Goal: Task Accomplishment & Management: Complete application form

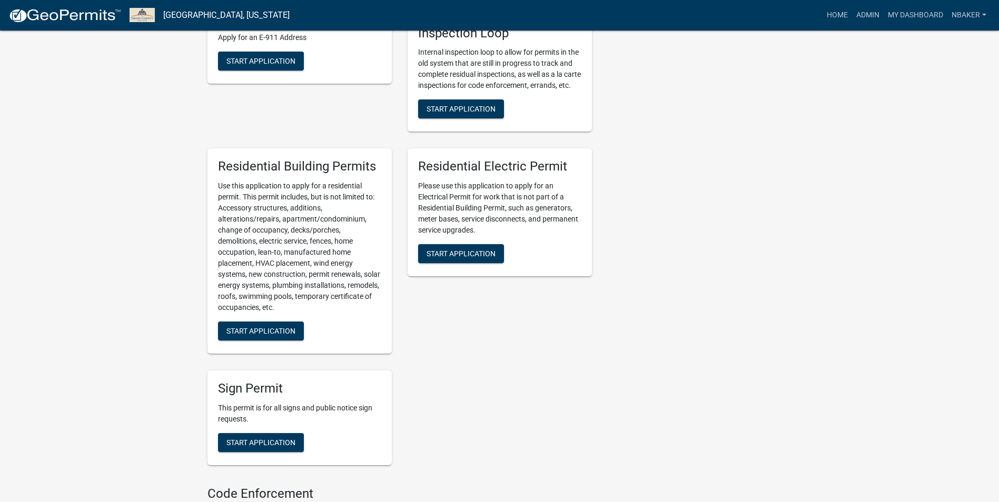
scroll to position [684, 0]
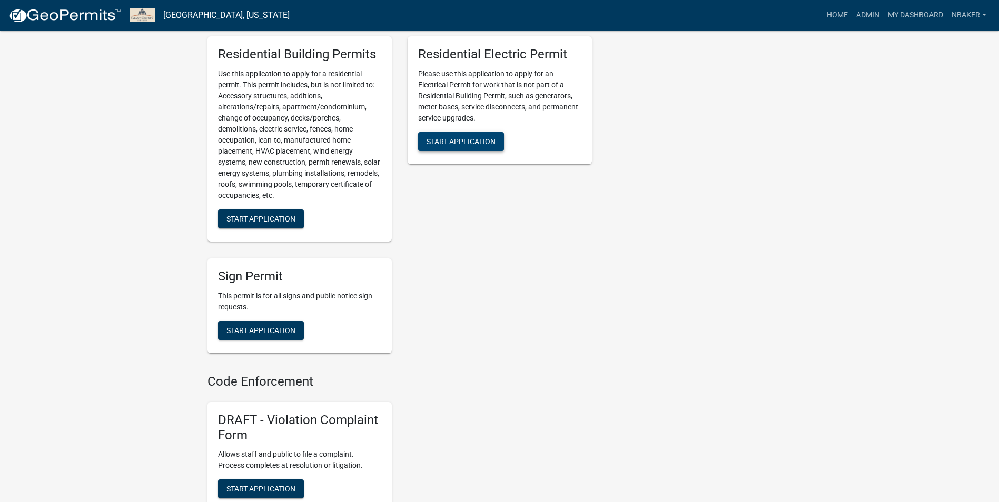
click at [460, 151] on button "Start Application" at bounding box center [461, 141] width 86 height 19
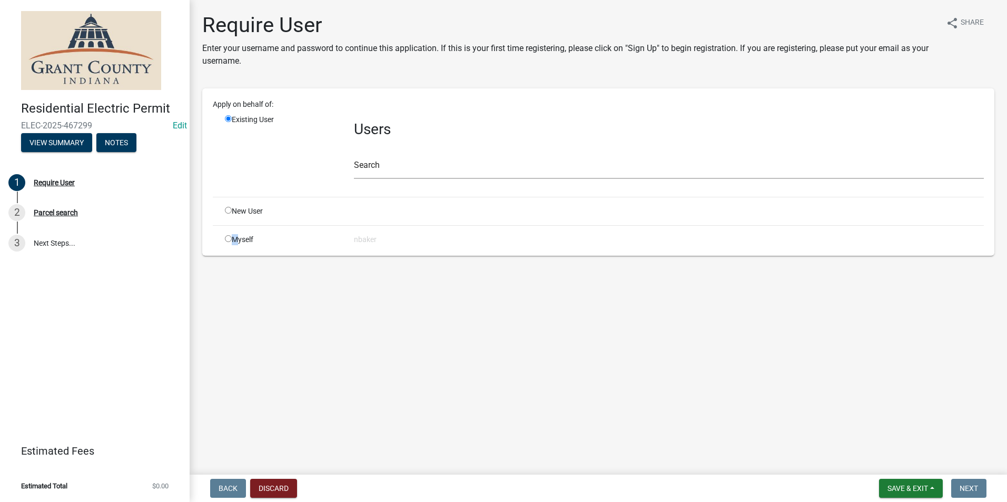
click at [233, 233] on div "Apply on behalf of: Existing User Users Search New User Myself nbaker" at bounding box center [598, 172] width 771 height 146
click at [231, 237] on input "radio" at bounding box center [228, 238] width 7 height 7
radio input "true"
radio input "false"
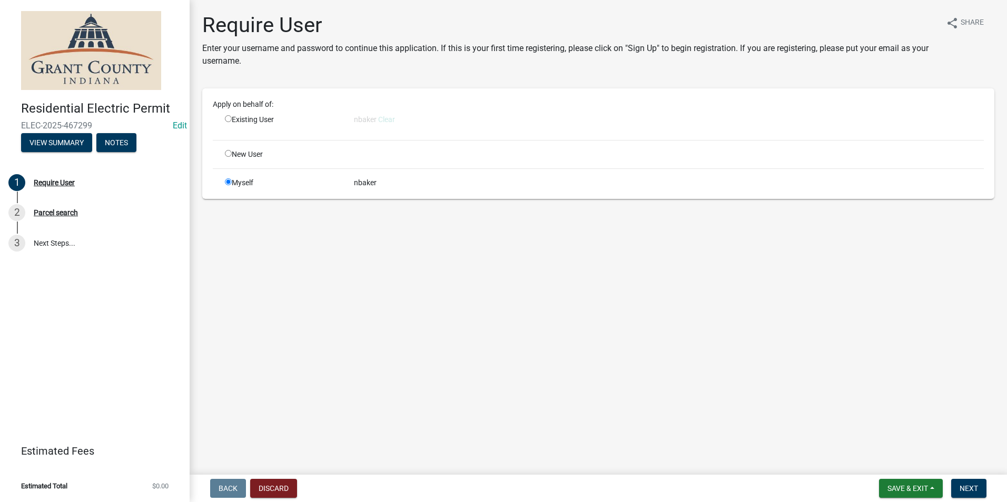
click at [599, 337] on main "Require User Enter your username and password to continue this application. If …" at bounding box center [598, 235] width 817 height 471
click at [974, 479] on button "Next" at bounding box center [968, 488] width 35 height 19
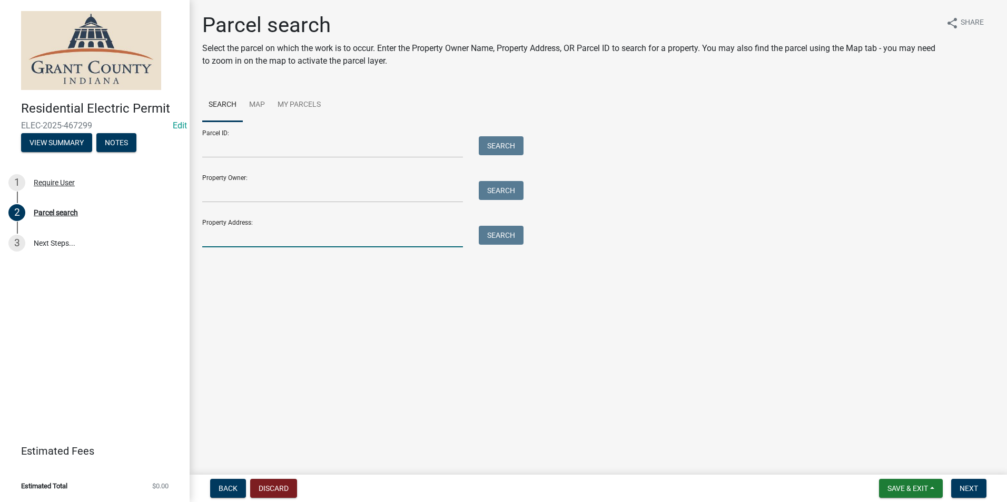
click at [281, 240] on input "Property Address:" at bounding box center [332, 237] width 261 height 22
click at [186, 301] on div "Residential Electric Permit ELEC-2025-467299 Edit View Summary Notes 1 Require …" at bounding box center [95, 251] width 190 height 502
click at [269, 242] on input "Property Address:" at bounding box center [332, 237] width 261 height 22
click at [286, 160] on form "Parcel ID: Search Property Owner: Search Property Address: Search" at bounding box center [360, 185] width 316 height 126
click at [285, 154] on input "Parcel ID:" at bounding box center [332, 147] width 261 height 22
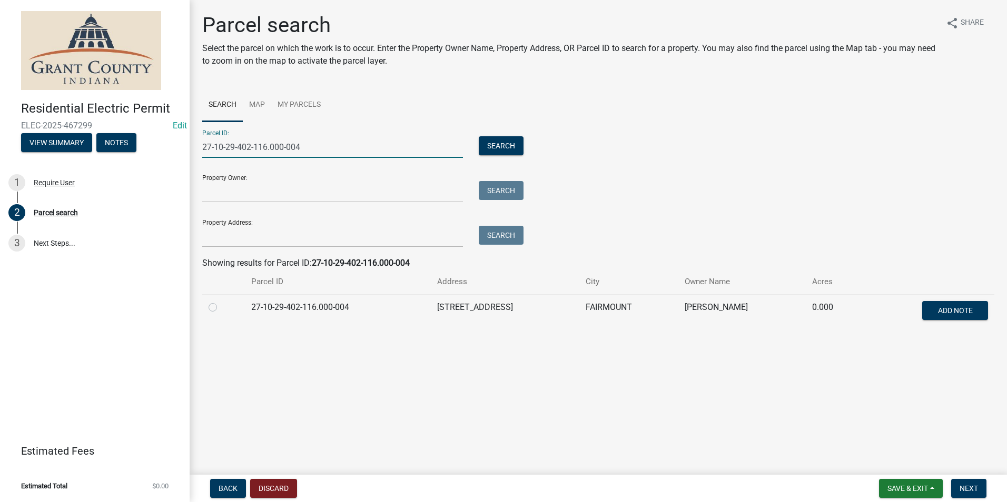
type input "27-10-29-402-116.000-004"
click at [217, 312] on div at bounding box center [224, 307] width 30 height 13
click at [221, 301] on label at bounding box center [221, 301] width 0 height 0
click at [221, 308] on input "radio" at bounding box center [224, 304] width 7 height 7
radio input "true"
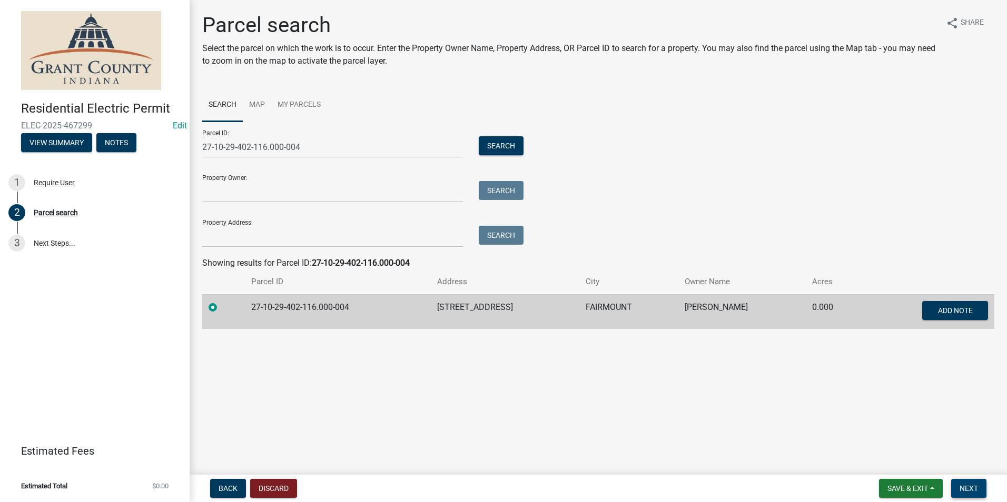
click at [979, 491] on button "Next" at bounding box center [968, 488] width 35 height 19
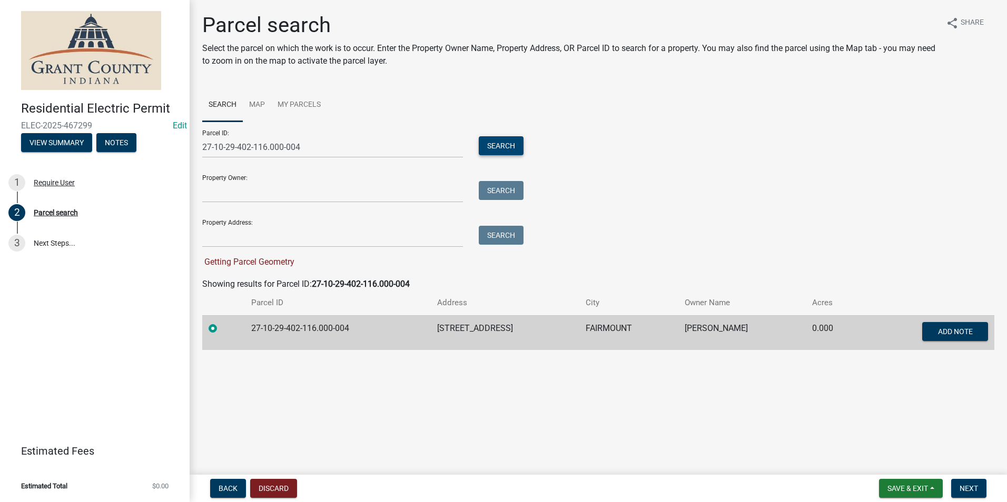
click at [509, 148] on button "Search" at bounding box center [501, 145] width 45 height 19
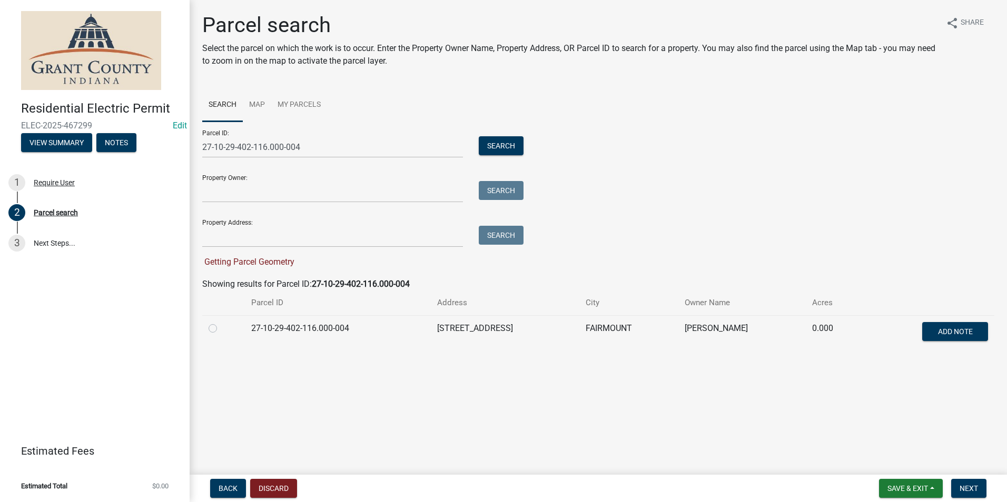
click at [221, 322] on label at bounding box center [221, 322] width 0 height 0
click at [221, 329] on input "radio" at bounding box center [224, 325] width 7 height 7
radio input "true"
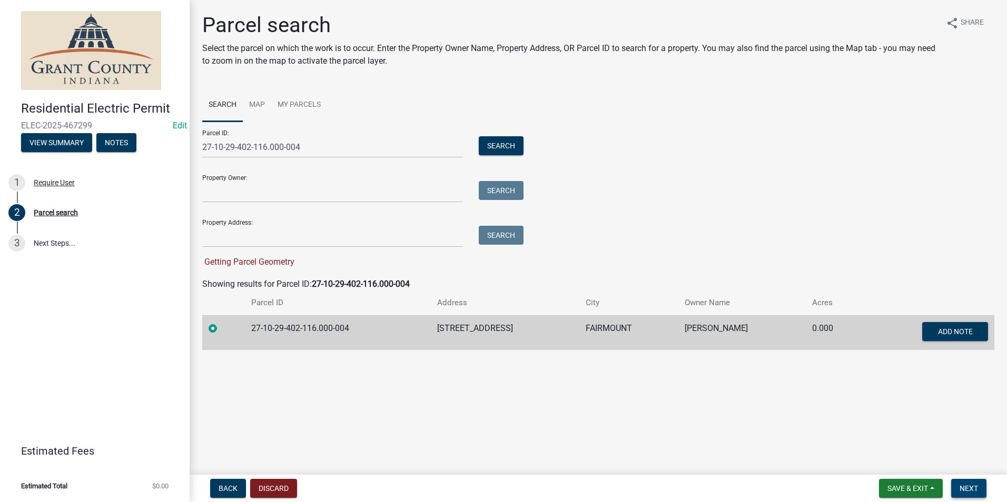
click at [962, 487] on span "Next" at bounding box center [968, 488] width 18 height 8
click at [496, 136] on button "Search" at bounding box center [501, 145] width 45 height 19
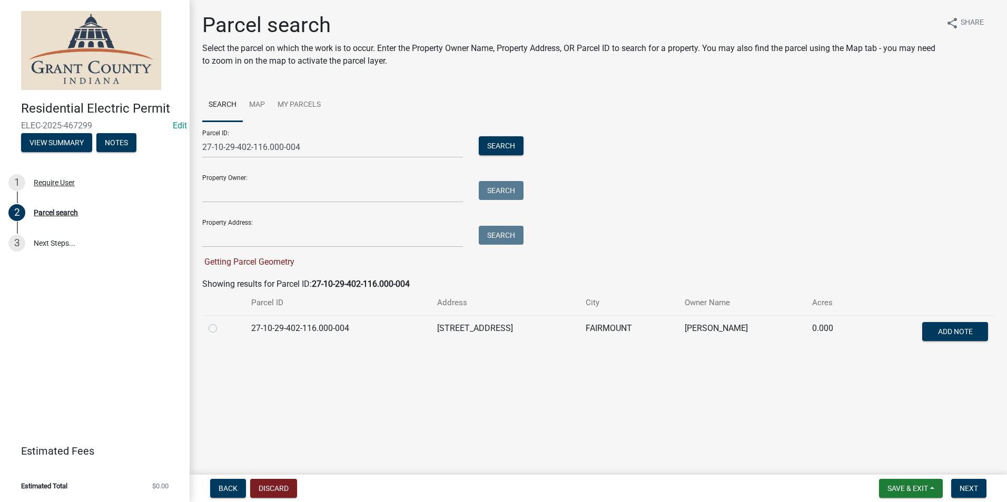
click at [221, 322] on label at bounding box center [221, 322] width 0 height 0
click at [221, 329] on input "radio" at bounding box center [224, 325] width 7 height 7
radio input "true"
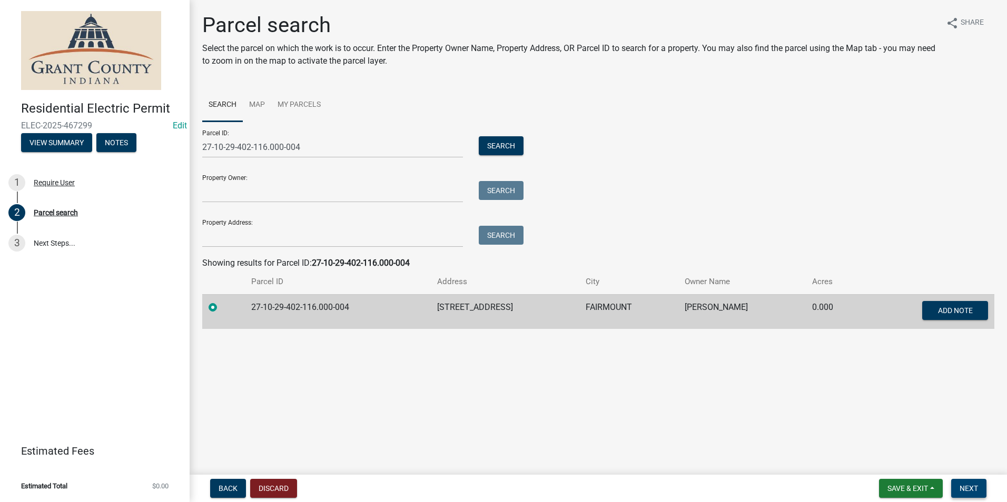
click at [970, 491] on span "Next" at bounding box center [968, 488] width 18 height 8
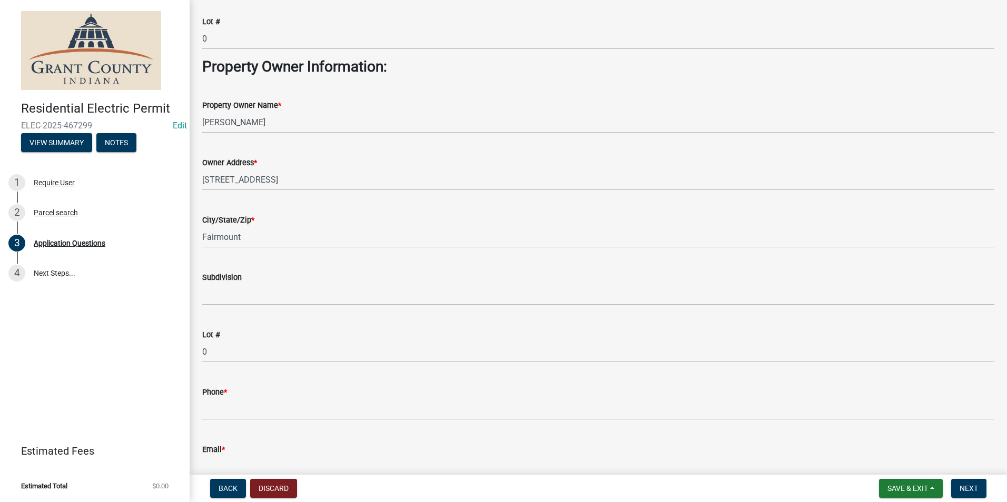
scroll to position [474, 0]
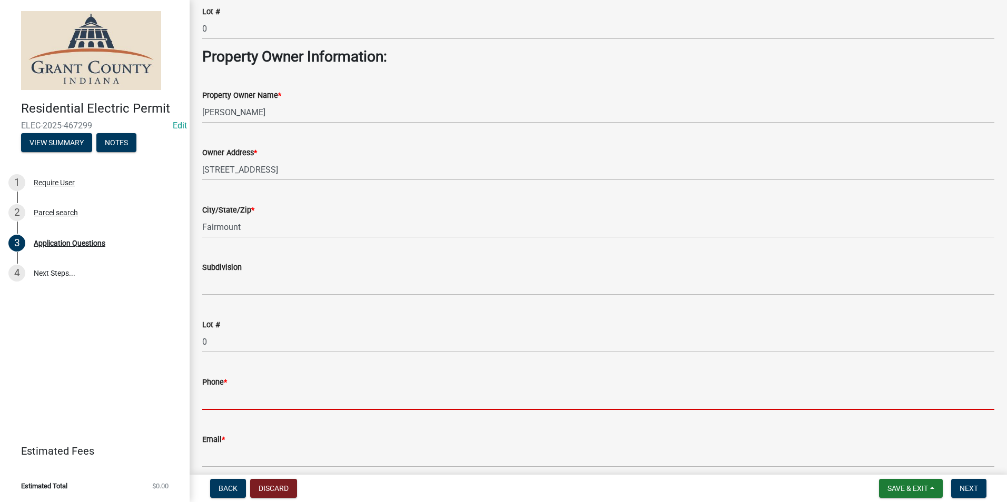
click at [329, 391] on input "Phone *" at bounding box center [598, 400] width 792 height 22
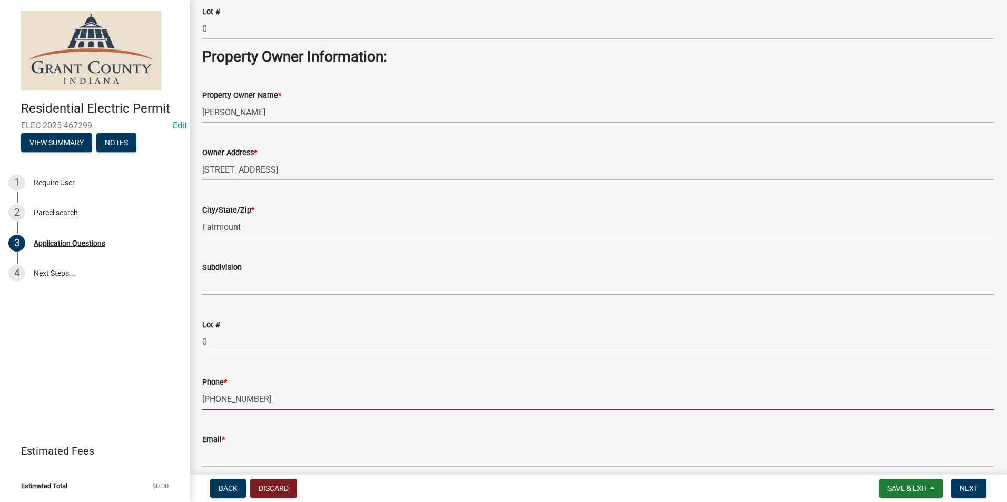
scroll to position [632, 0]
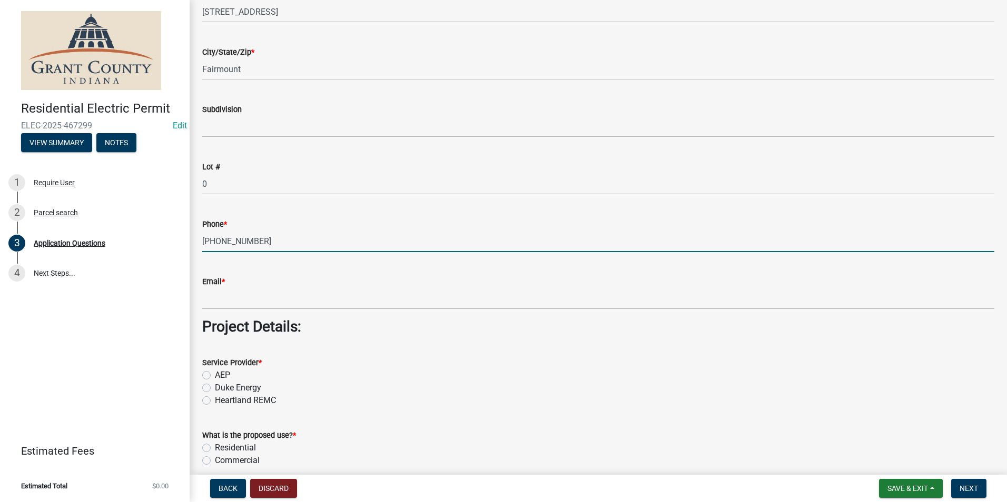
type input "[PHONE_NUMBER]"
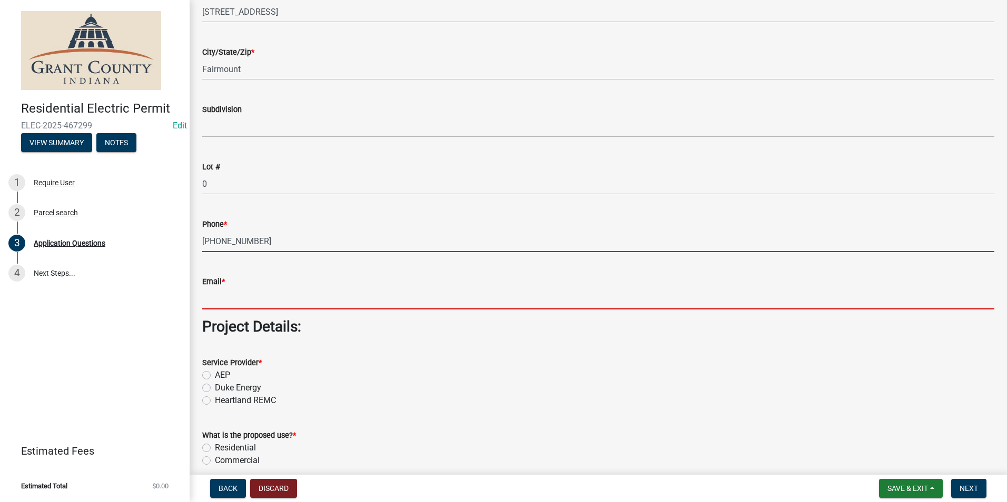
click at [259, 301] on input "Email *" at bounding box center [598, 299] width 792 height 22
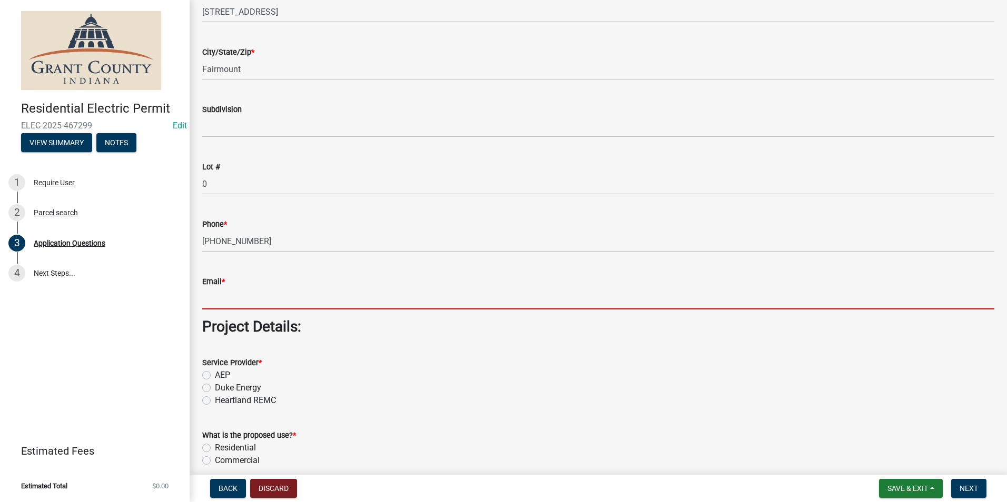
type input "[EMAIL_ADDRESS][DOMAIN_NAME]"
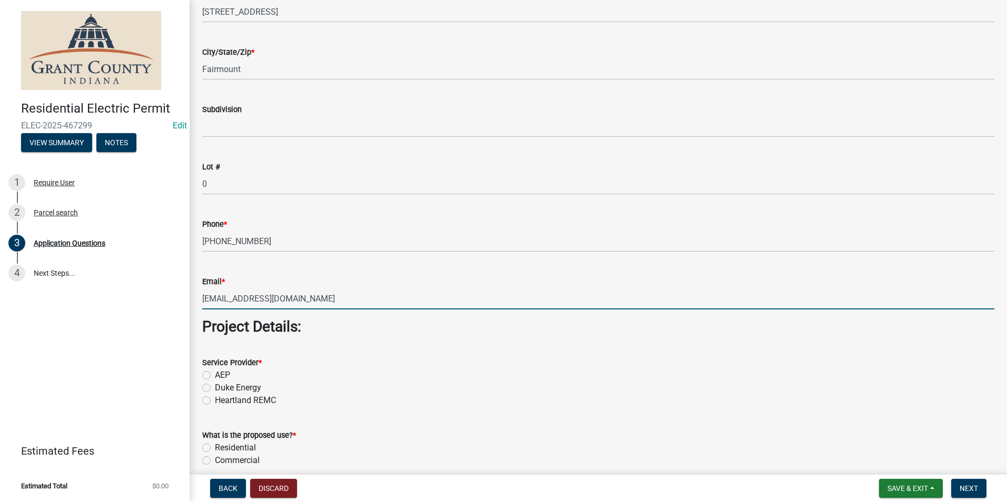
scroll to position [684, 0]
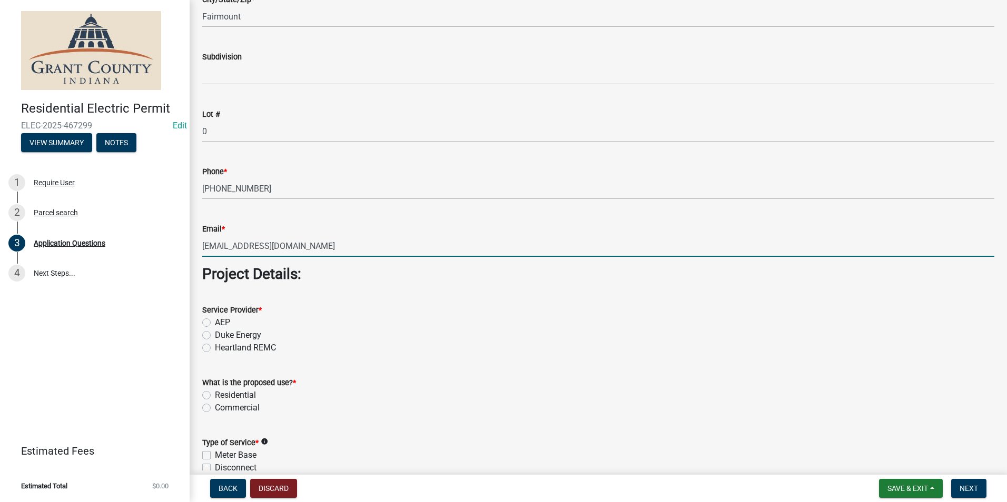
click at [215, 321] on label "AEP" at bounding box center [222, 322] width 15 height 13
click at [215, 321] on input "AEP" at bounding box center [218, 319] width 7 height 7
radio input "true"
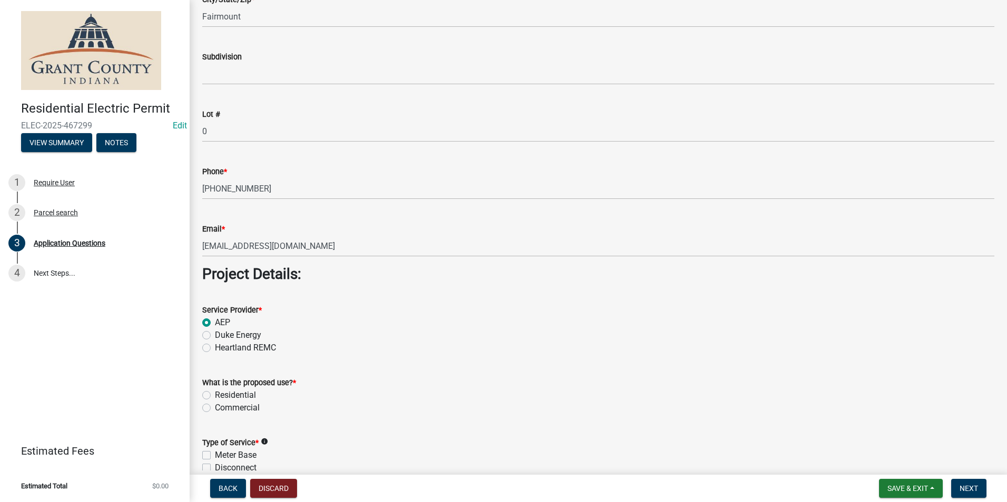
click at [209, 401] on div "Residential" at bounding box center [598, 395] width 792 height 13
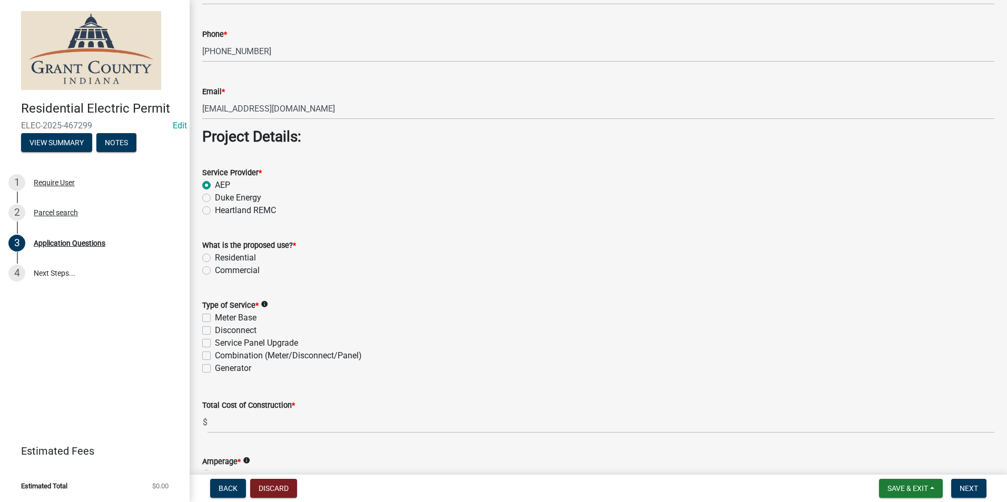
scroll to position [842, 0]
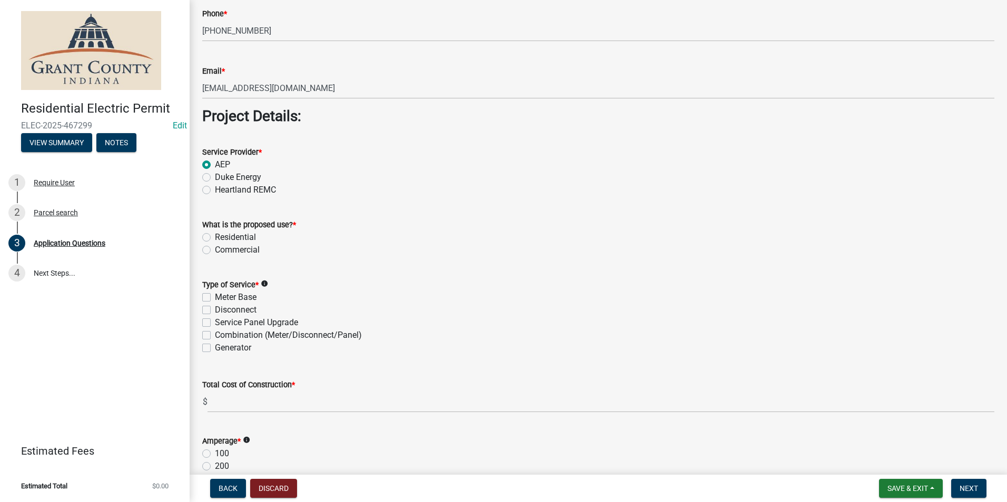
click at [215, 239] on label "Residential" at bounding box center [235, 237] width 41 height 13
click at [215, 238] on input "Residential" at bounding box center [218, 234] width 7 height 7
radio input "true"
click at [215, 336] on label "Combination (Meter/Disconnect/Panel)" at bounding box center [288, 335] width 147 height 13
click at [215, 336] on input "Combination (Meter/Disconnect/Panel)" at bounding box center [218, 332] width 7 height 7
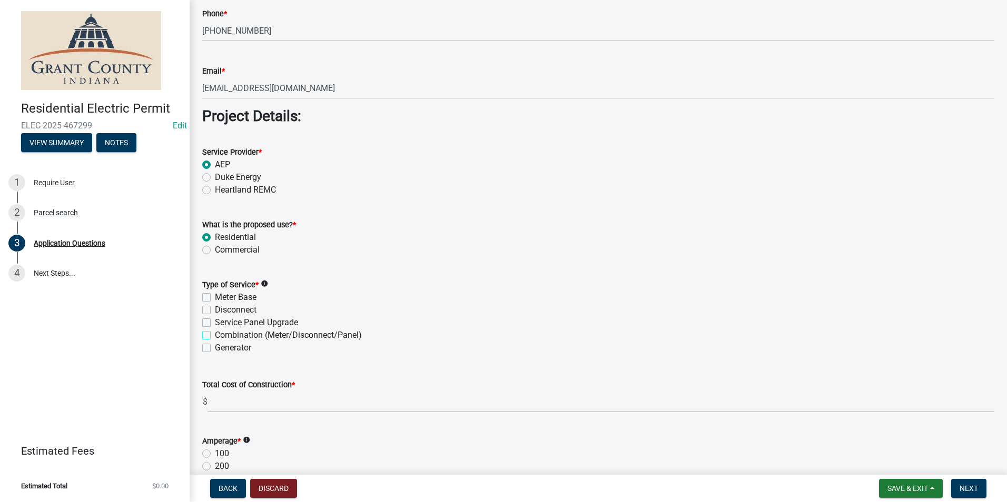
checkbox input "true"
checkbox input "false"
checkbox input "true"
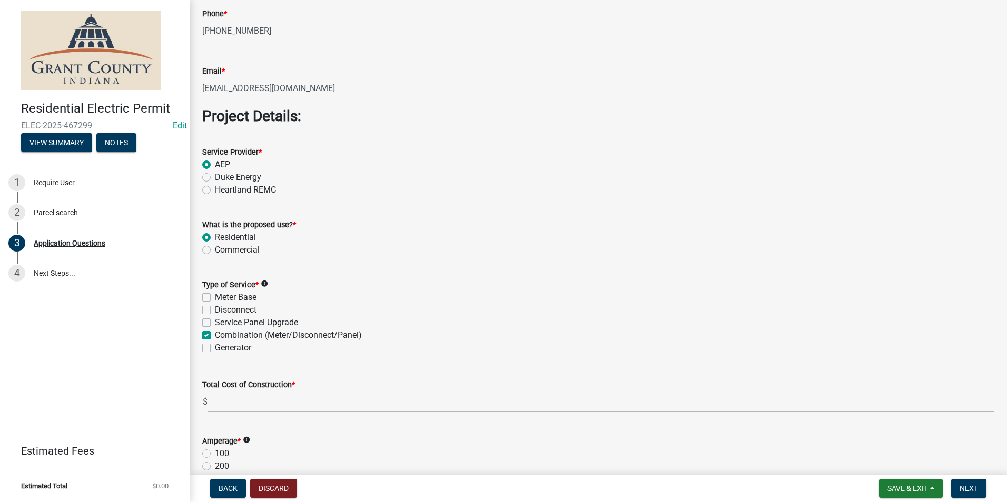
checkbox input "false"
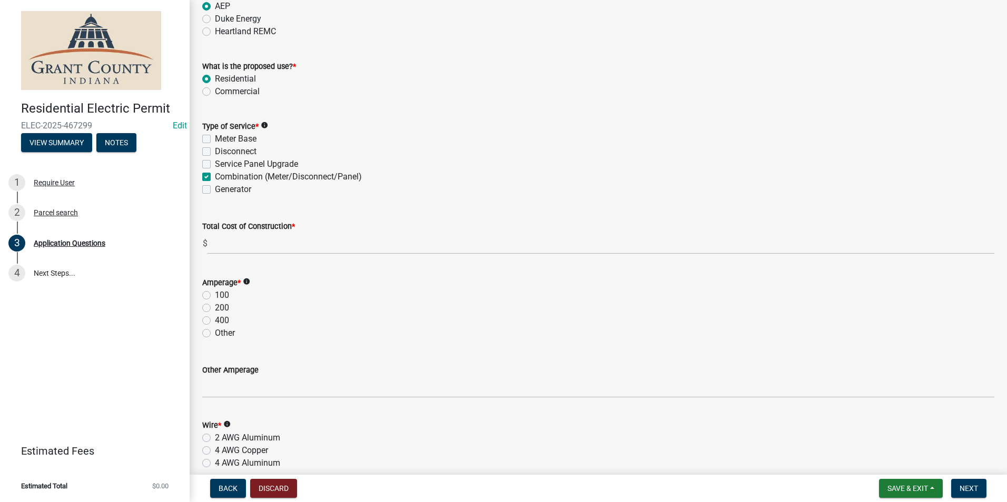
scroll to position [1106, 0]
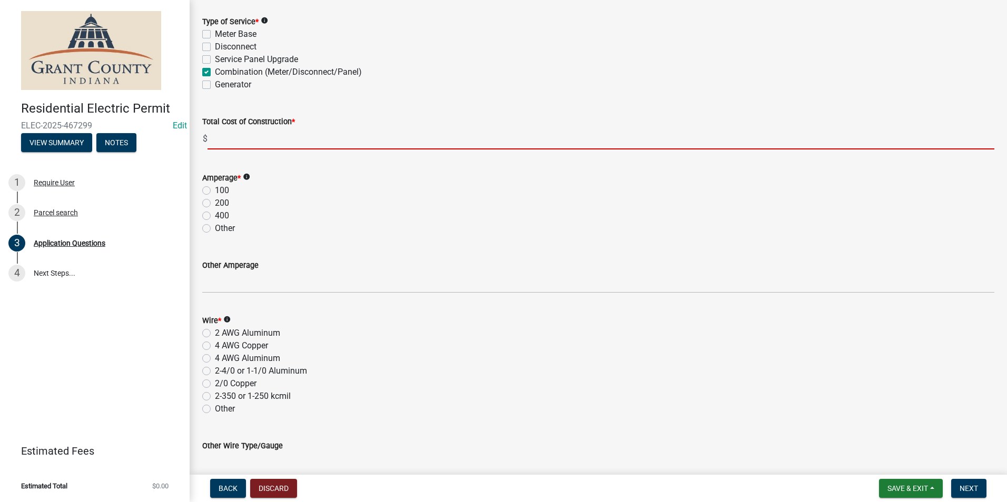
click at [266, 142] on input "text" at bounding box center [600, 139] width 787 height 22
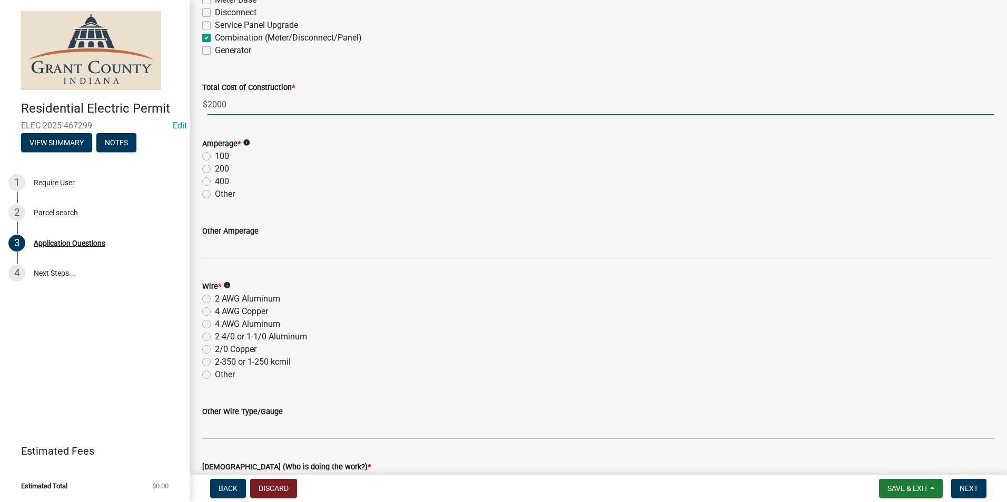
scroll to position [1158, 0]
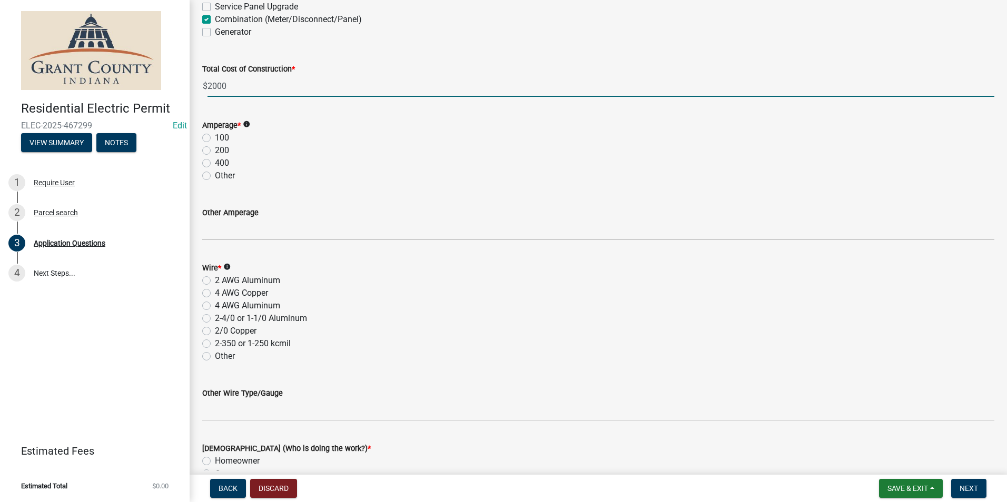
type input "2000.00"
click at [215, 152] on label "200" at bounding box center [222, 150] width 14 height 13
click at [215, 151] on input "200" at bounding box center [218, 147] width 7 height 7
radio input "true"
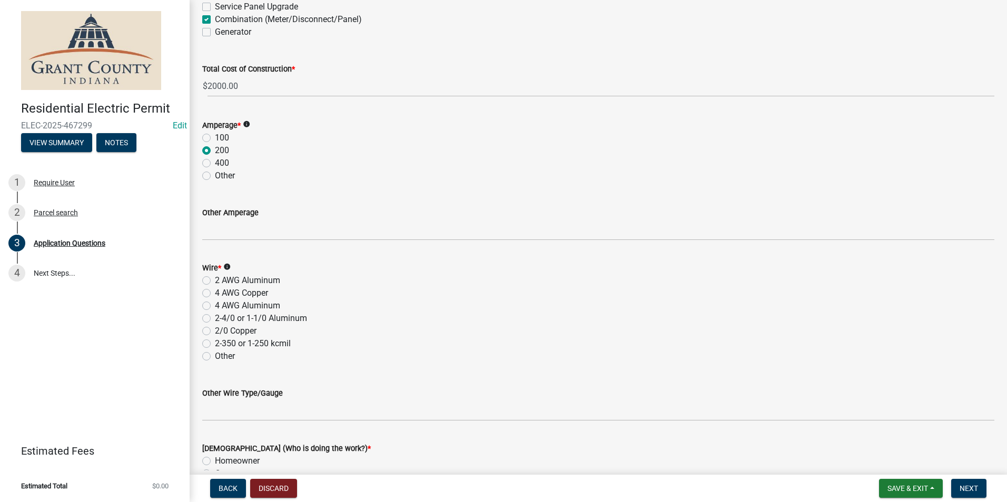
scroll to position [1264, 0]
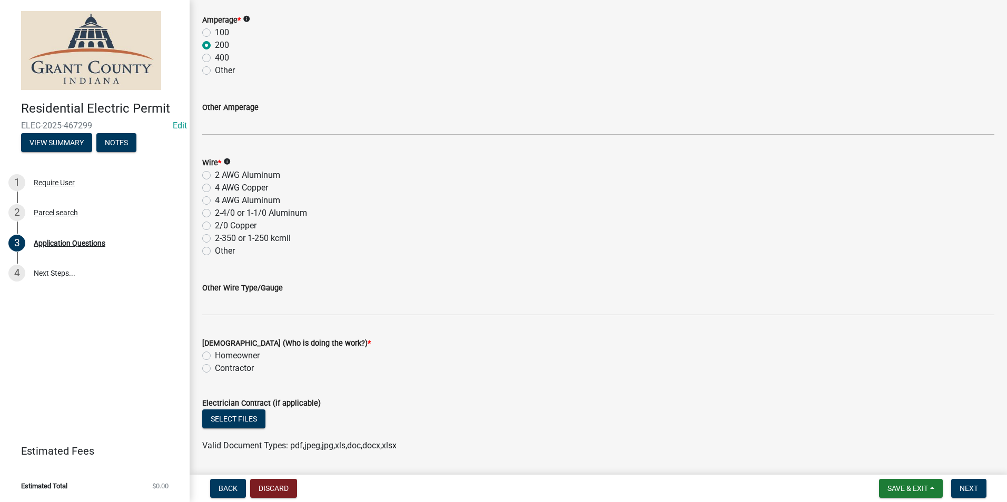
click at [215, 201] on label "4 AWG Aluminum" at bounding box center [247, 200] width 65 height 13
click at [215, 201] on input "4 AWG Aluminum" at bounding box center [218, 197] width 7 height 7
radio input "true"
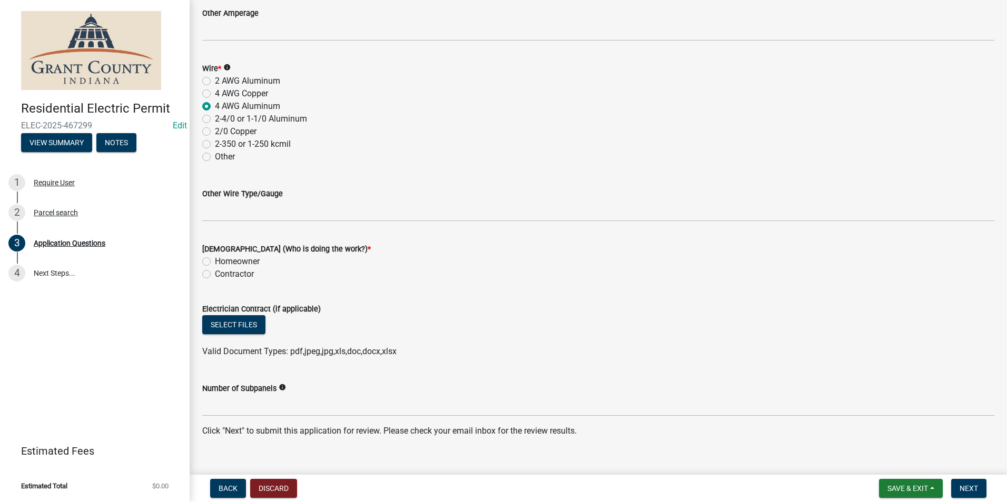
scroll to position [1369, 0]
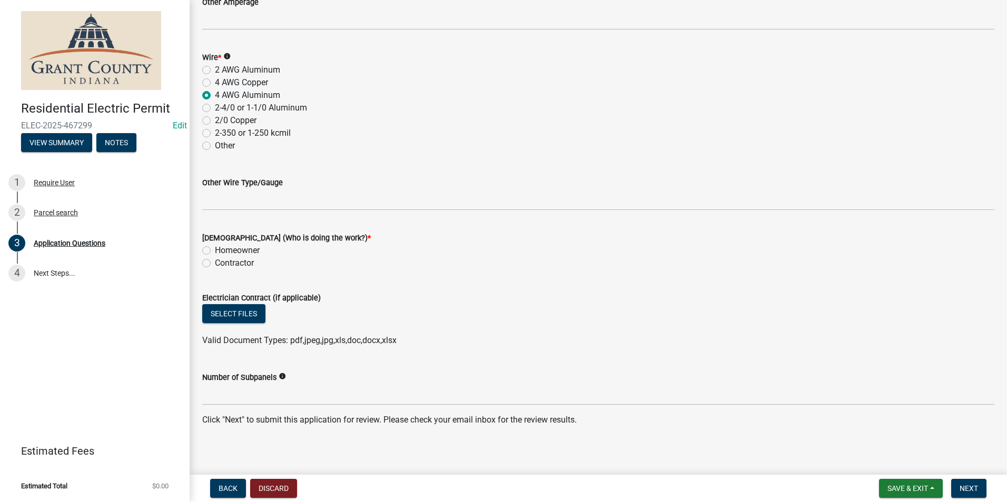
click at [215, 251] on label "Homeowner" at bounding box center [237, 250] width 45 height 13
click at [215, 251] on input "Homeowner" at bounding box center [218, 247] width 7 height 7
radio input "true"
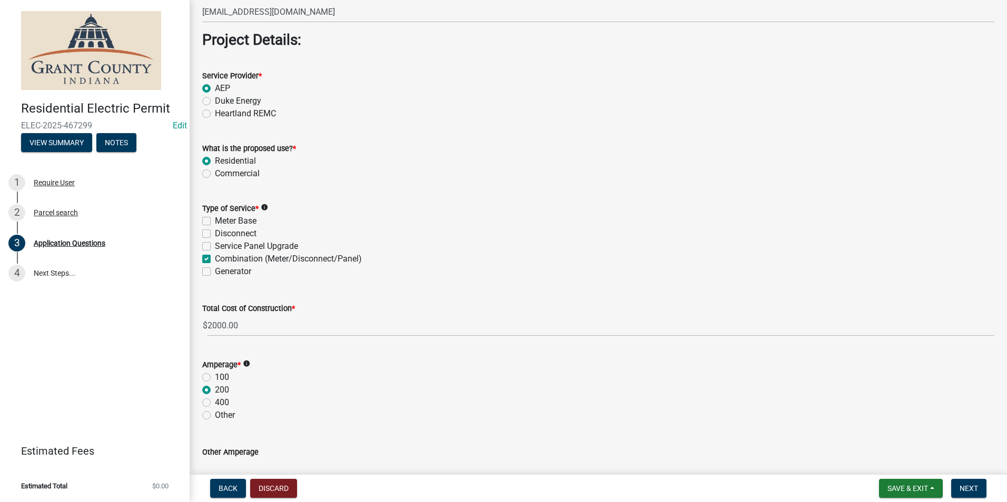
scroll to position [900, 0]
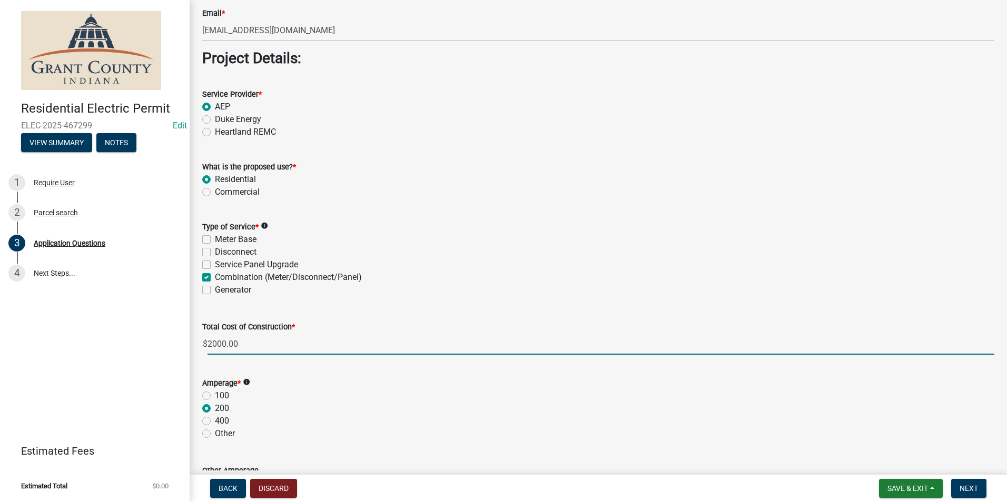
click at [209, 345] on input "2000.00" at bounding box center [600, 344] width 787 height 22
click at [211, 344] on input "2000.00" at bounding box center [600, 344] width 787 height 22
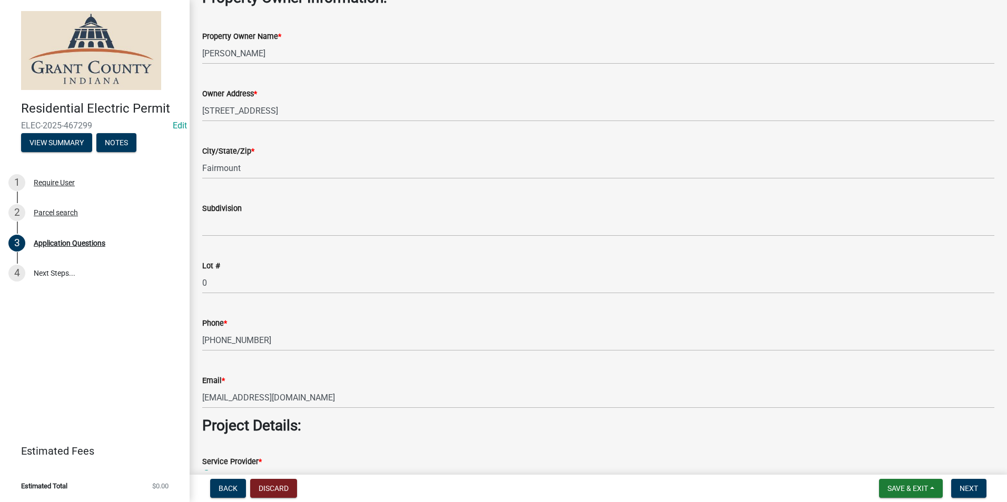
scroll to position [532, 0]
type input "3000.00"
click at [294, 329] on div "Phone *" at bounding box center [598, 324] width 792 height 13
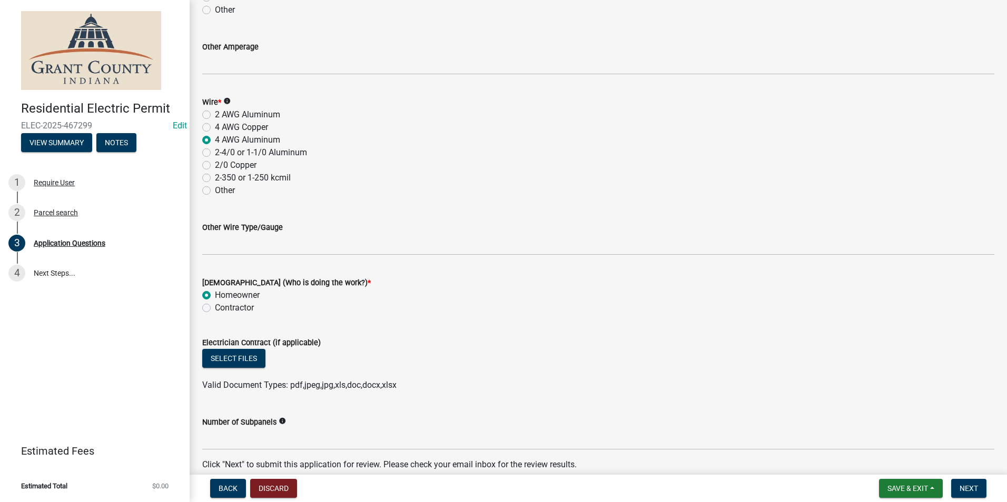
scroll to position [1374, 0]
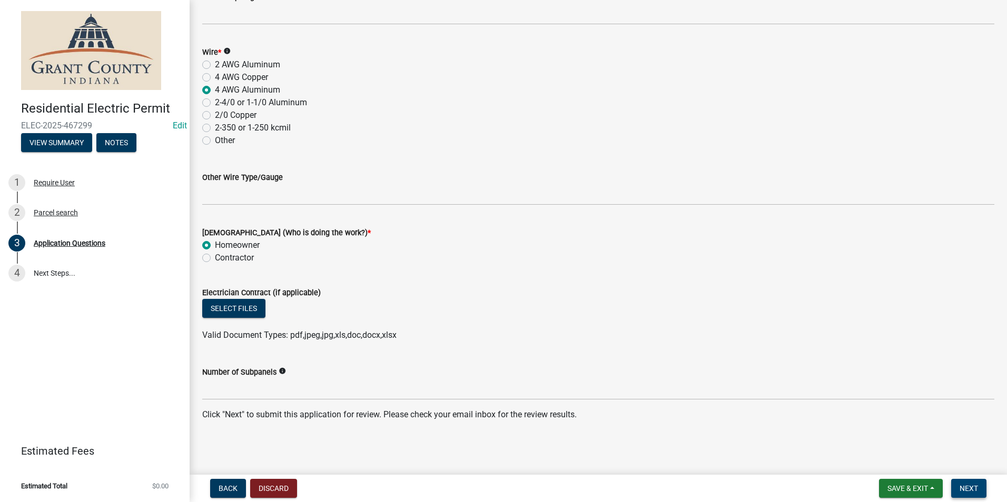
click at [977, 481] on button "Next" at bounding box center [968, 488] width 35 height 19
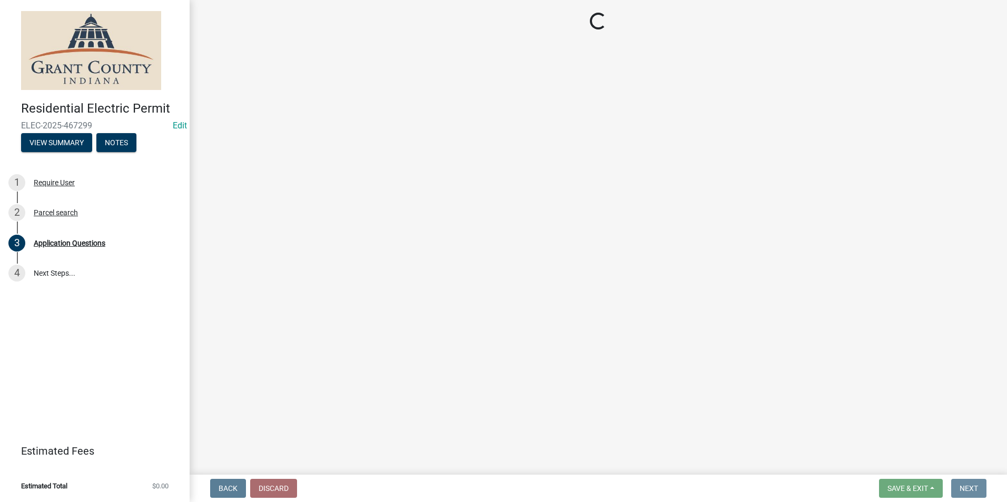
scroll to position [0, 0]
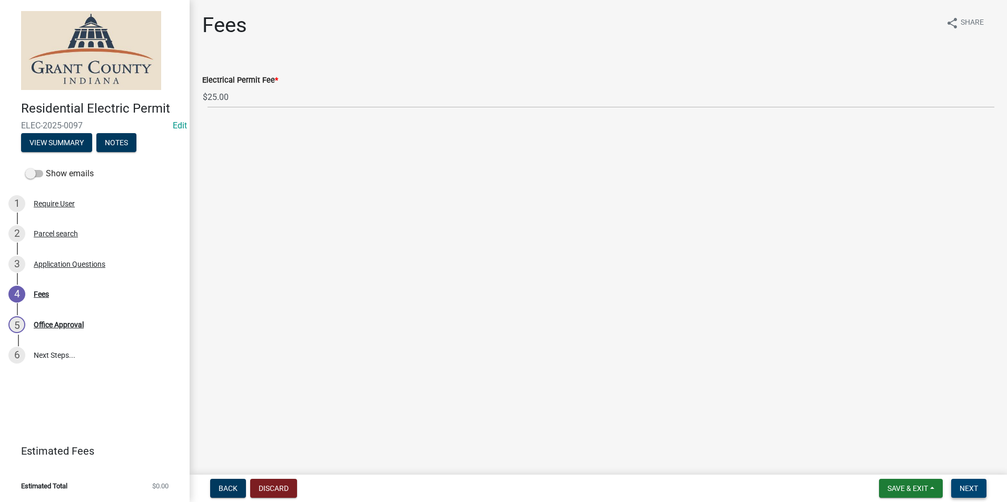
click at [978, 481] on button "Next" at bounding box center [968, 488] width 35 height 19
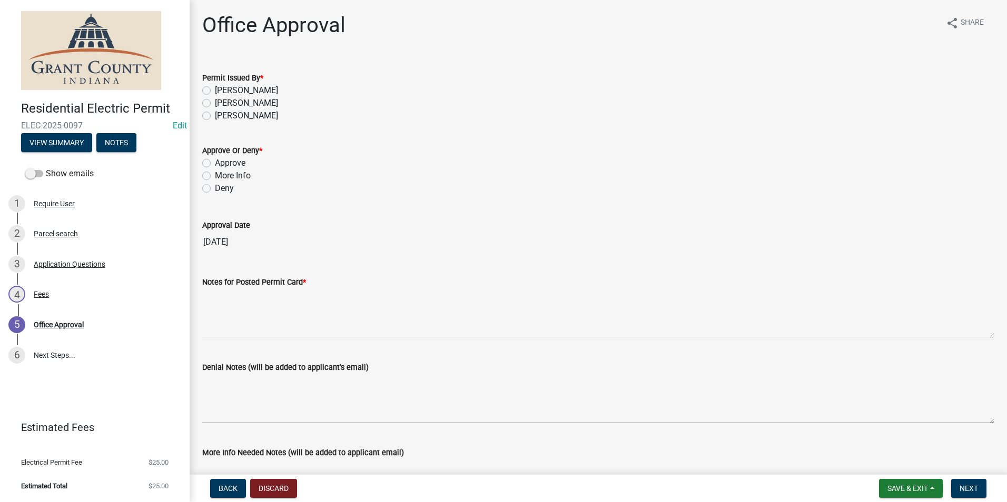
click at [215, 93] on label "[PERSON_NAME]" at bounding box center [246, 90] width 63 height 13
click at [215, 91] on input "[PERSON_NAME]" at bounding box center [218, 87] width 7 height 7
radio input "true"
click at [215, 94] on label "[PERSON_NAME]" at bounding box center [246, 90] width 63 height 13
click at [215, 91] on input "[PERSON_NAME]" at bounding box center [218, 87] width 7 height 7
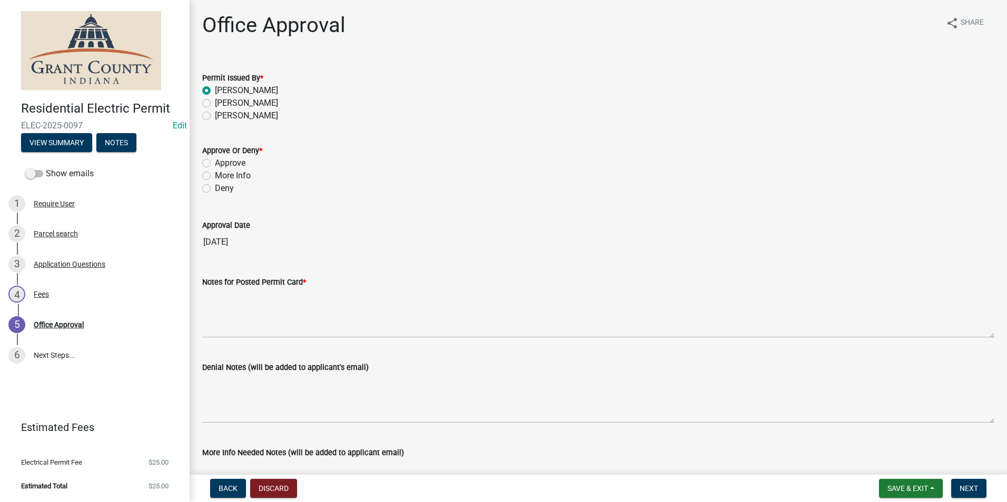
click at [215, 93] on label "[PERSON_NAME]" at bounding box center [246, 90] width 63 height 13
click at [215, 91] on input "[PERSON_NAME]" at bounding box center [218, 87] width 7 height 7
click at [215, 93] on label "[PERSON_NAME]" at bounding box center [246, 90] width 63 height 13
click at [215, 91] on input "[PERSON_NAME]" at bounding box center [218, 87] width 7 height 7
click at [215, 93] on label "[PERSON_NAME]" at bounding box center [246, 90] width 63 height 13
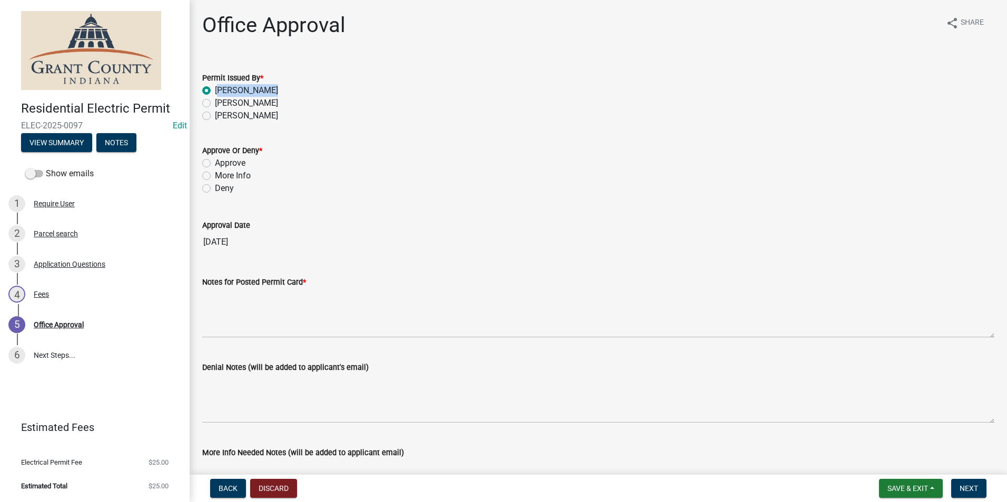
click at [215, 91] on input "[PERSON_NAME]" at bounding box center [218, 87] width 7 height 7
click at [215, 93] on label "[PERSON_NAME]" at bounding box center [246, 90] width 63 height 13
click at [215, 91] on input "[PERSON_NAME]" at bounding box center [218, 87] width 7 height 7
click at [215, 93] on label "[PERSON_NAME]" at bounding box center [246, 90] width 63 height 13
click at [215, 91] on input "[PERSON_NAME]" at bounding box center [218, 87] width 7 height 7
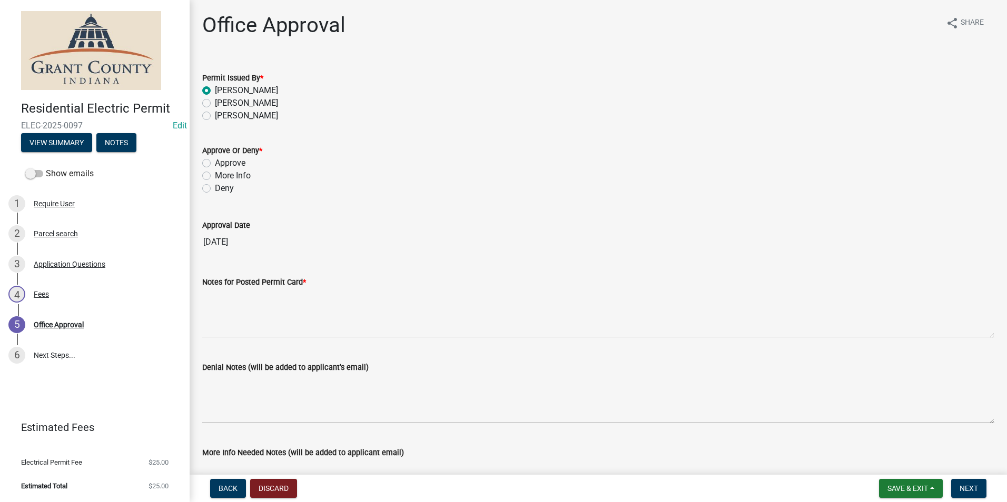
drag, startPoint x: 207, startPoint y: 93, endPoint x: 370, endPoint y: 79, distance: 163.3
click at [370, 79] on div "Permit Issued By *" at bounding box center [598, 78] width 792 height 13
click at [215, 163] on label "Approve" at bounding box center [230, 163] width 31 height 13
click at [215, 163] on input "Approve" at bounding box center [218, 160] width 7 height 7
radio input "true"
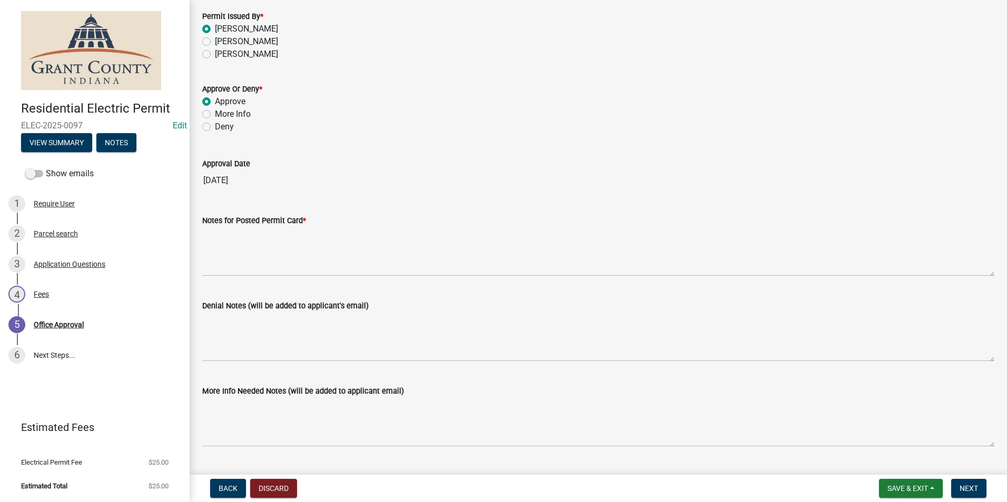
scroll to position [146, 0]
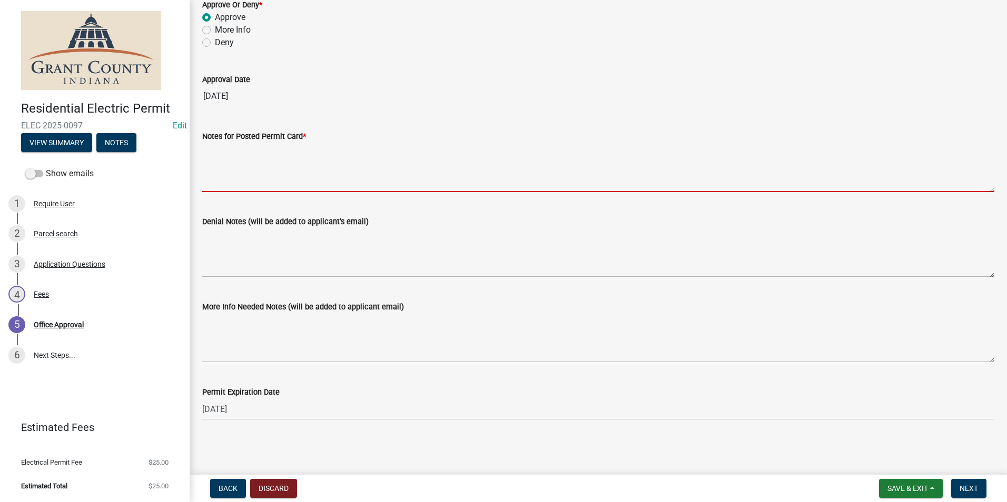
click at [239, 191] on textarea "Notes for Posted Permit Card *" at bounding box center [598, 167] width 792 height 49
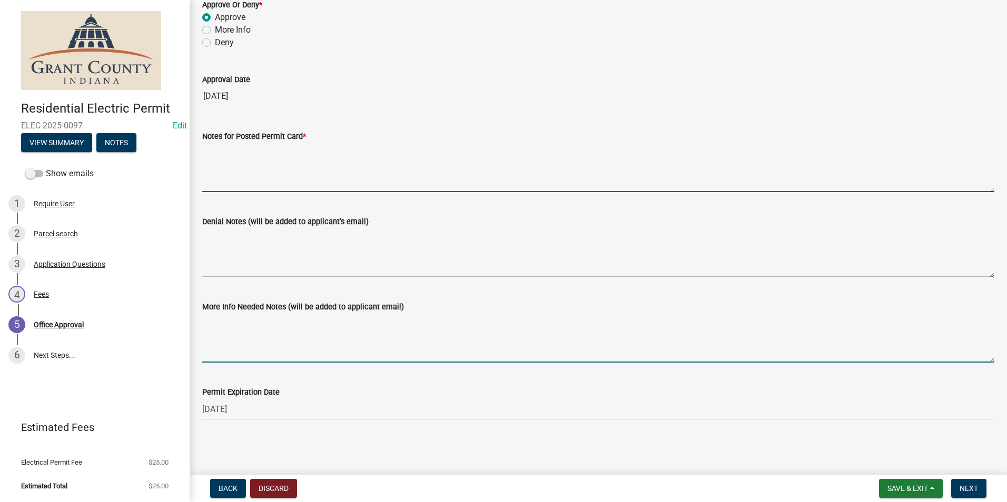
click at [622, 326] on textarea "More Info Needed Notes (will be added to applicant email)" at bounding box center [598, 337] width 792 height 49
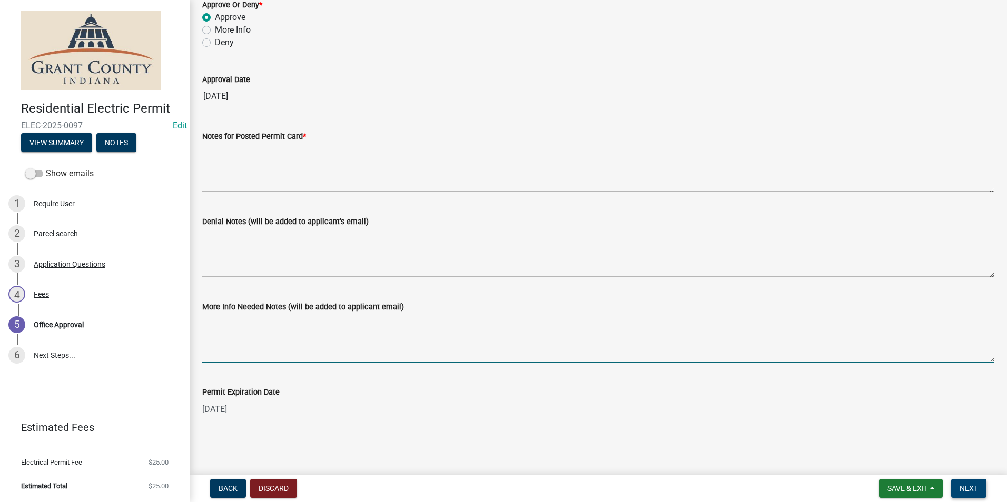
click at [972, 482] on button "Next" at bounding box center [968, 488] width 35 height 19
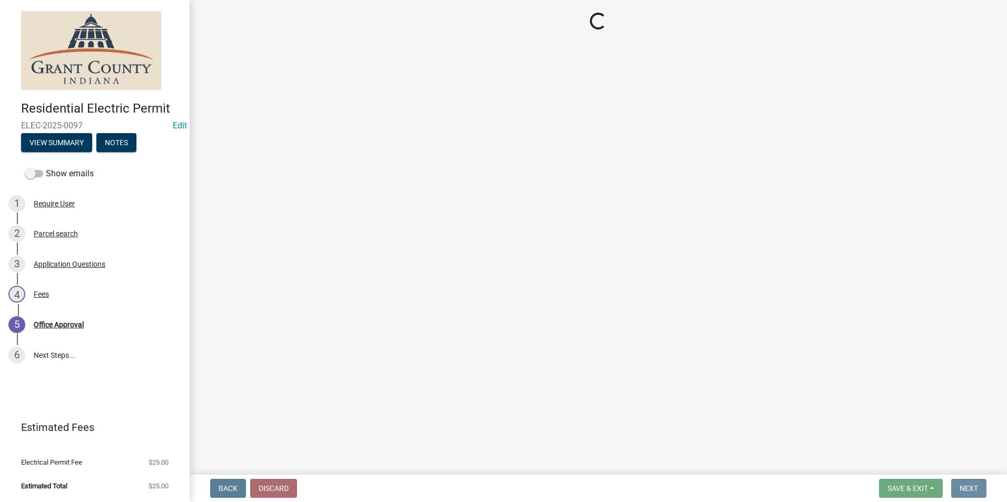
scroll to position [0, 0]
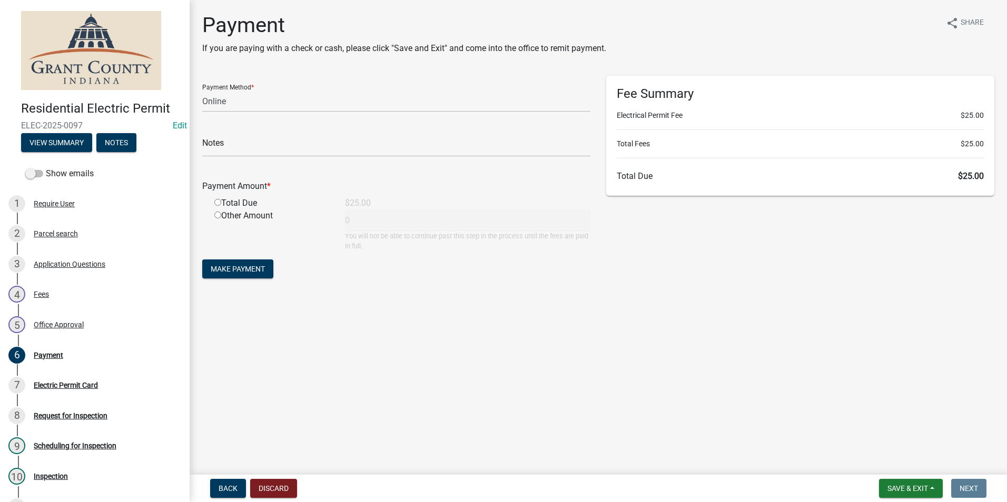
click at [519, 329] on main "Payment If you are paying with a check or cash, please click "Save and Exit" an…" at bounding box center [598, 235] width 817 height 471
click at [309, 103] on select "Credit Card POS Check Cash Online" at bounding box center [396, 102] width 388 height 22
click at [388, 253] on form "Payment Method * Credit Card POS Check Cash Online Notes Payment Amount * Total…" at bounding box center [396, 178] width 388 height 205
click at [199, 108] on div "Payment Method * Credit Card POS Check Cash Online Notes Payment Amount * Total…" at bounding box center [396, 183] width 404 height 215
click at [207, 104] on select "Credit Card POS Check Cash Online" at bounding box center [396, 102] width 388 height 22
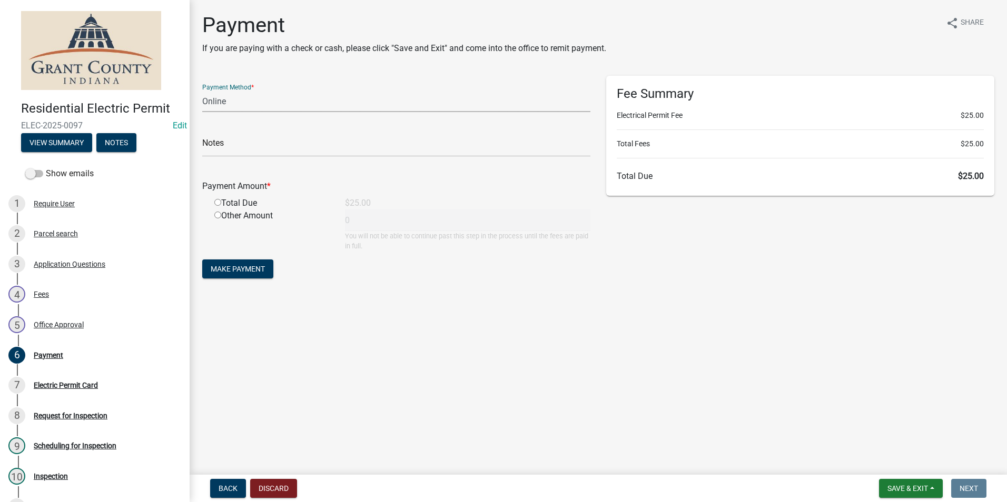
select select "2: 1"
click at [202, 91] on select "Credit Card POS Check Cash Online" at bounding box center [396, 102] width 388 height 22
click at [213, 203] on div "Total Due" at bounding box center [271, 203] width 131 height 13
click at [215, 203] on input "radio" at bounding box center [217, 202] width 7 height 7
radio input "true"
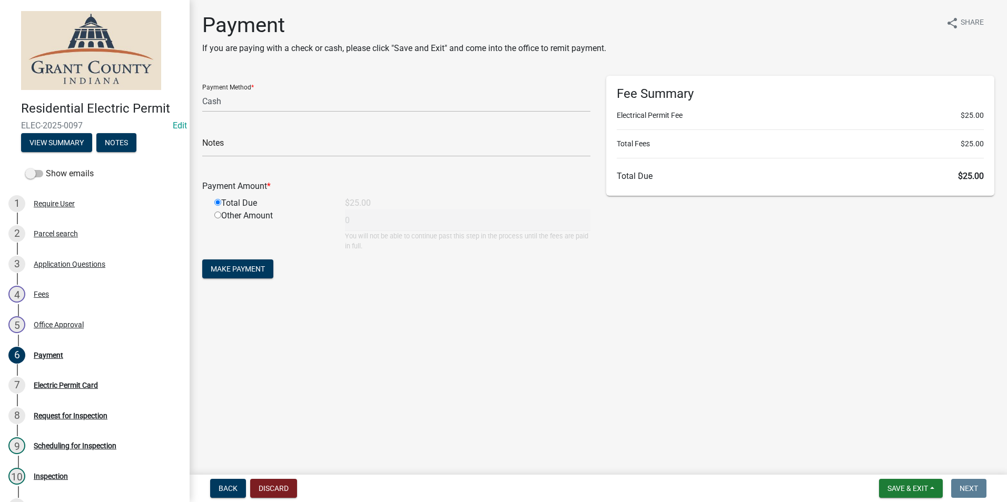
type input "25"
click at [234, 263] on button "Make Payment" at bounding box center [237, 269] width 71 height 19
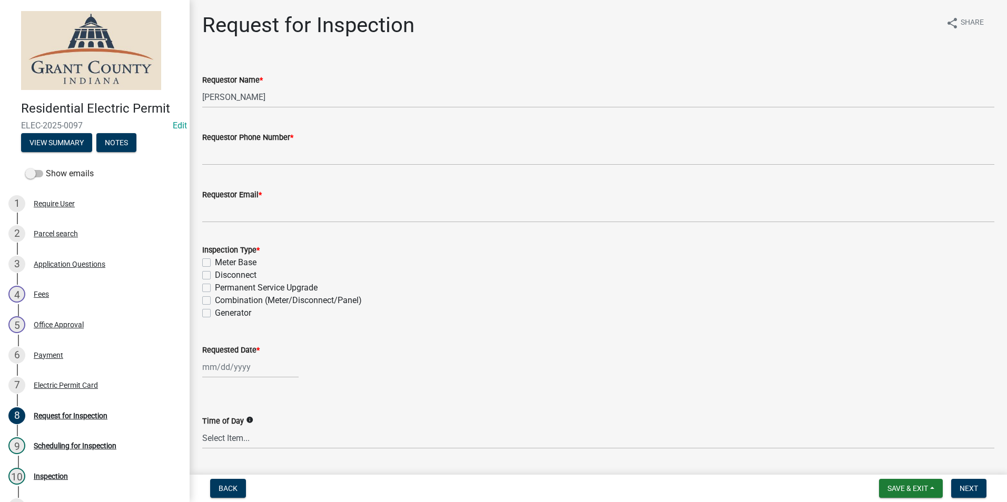
click at [215, 302] on label "Combination (Meter/Disconnect/Panel)" at bounding box center [288, 300] width 147 height 13
click at [215, 301] on input "Combination (Meter/Disconnect/Panel)" at bounding box center [218, 297] width 7 height 7
checkbox input "true"
checkbox input "false"
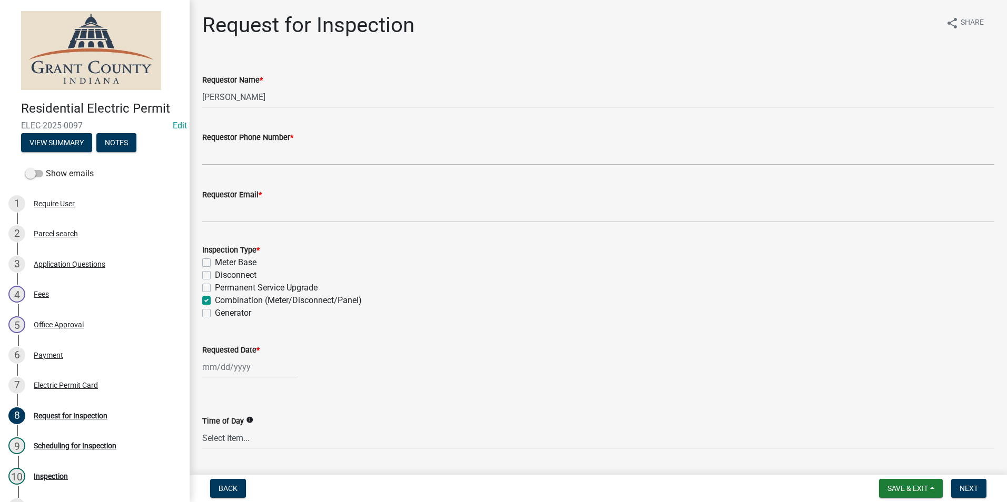
checkbox input "false"
checkbox input "true"
checkbox input "false"
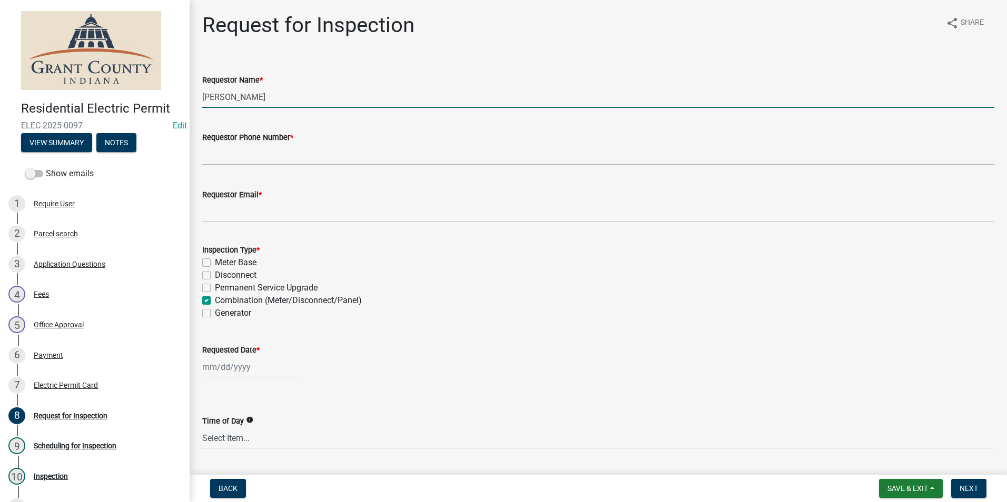
drag, startPoint x: 214, startPoint y: 96, endPoint x: 187, endPoint y: 97, distance: 26.9
click at [187, 97] on div "Residential Electric Permit ELEC-2025-0097 Edit View Summary Notes Show emails …" at bounding box center [503, 251] width 1007 height 502
type input "[PERSON_NAME]"
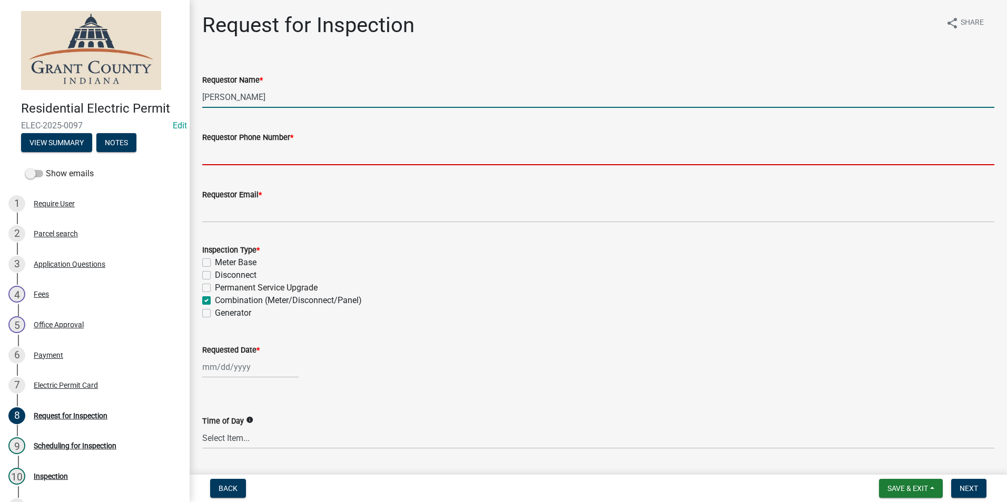
click at [251, 157] on input "Requestor Phone Number *" at bounding box center [598, 155] width 792 height 22
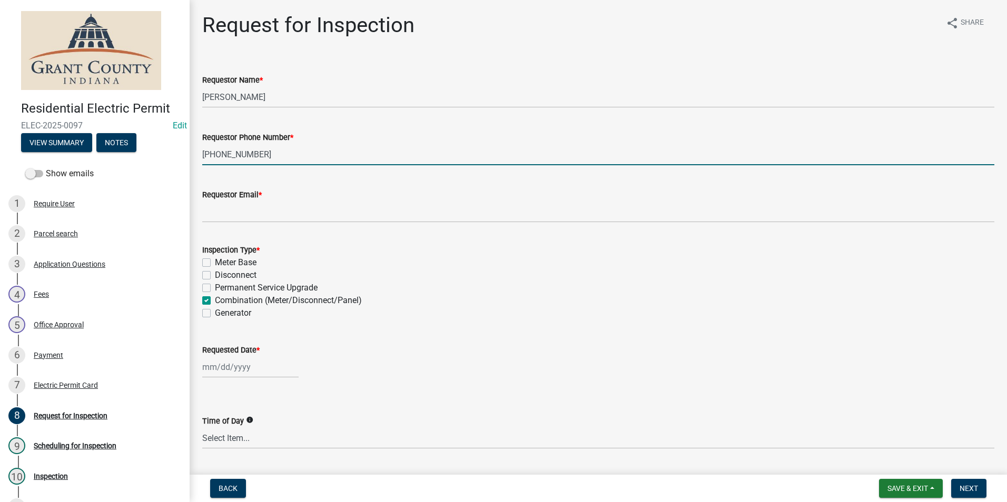
type input "[PHONE_NUMBER]"
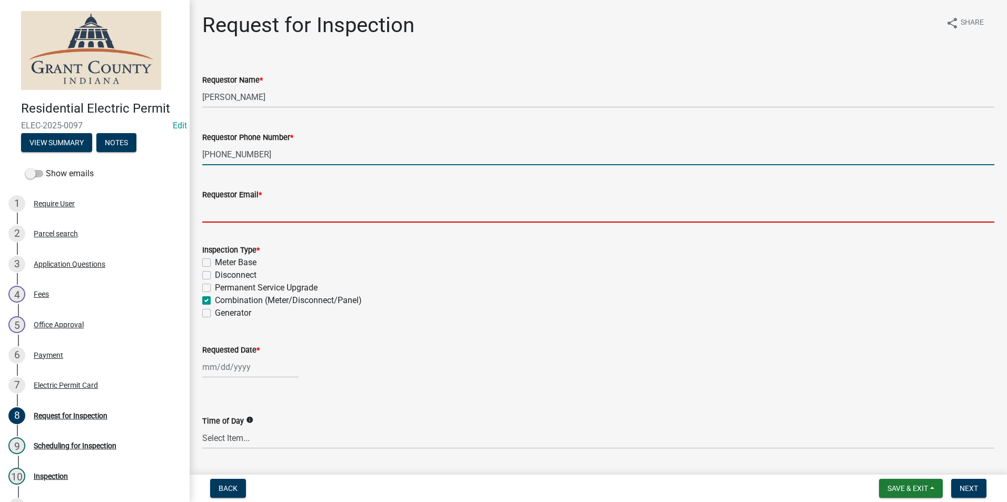
click at [306, 211] on input "Requestor Email *" at bounding box center [598, 212] width 792 height 22
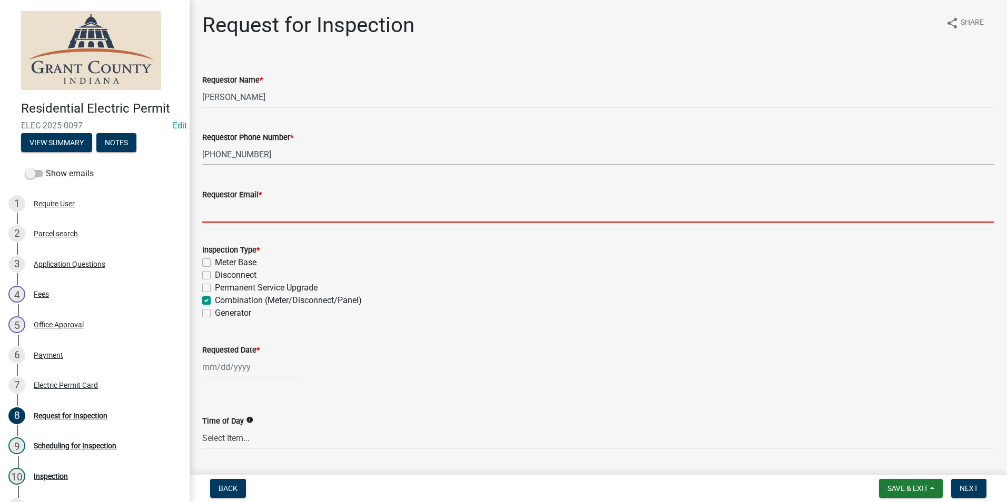
type input "[EMAIL_ADDRESS][DOMAIN_NAME]"
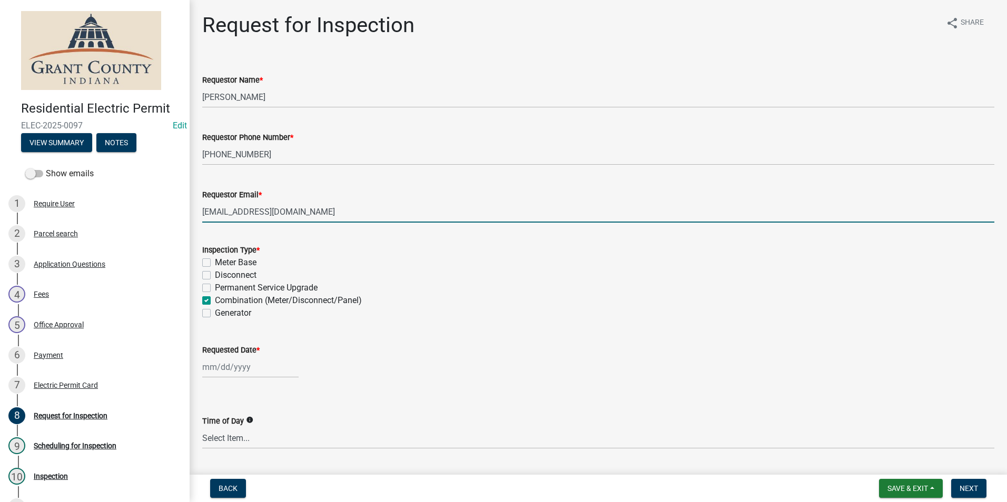
select select "8"
select select "2025"
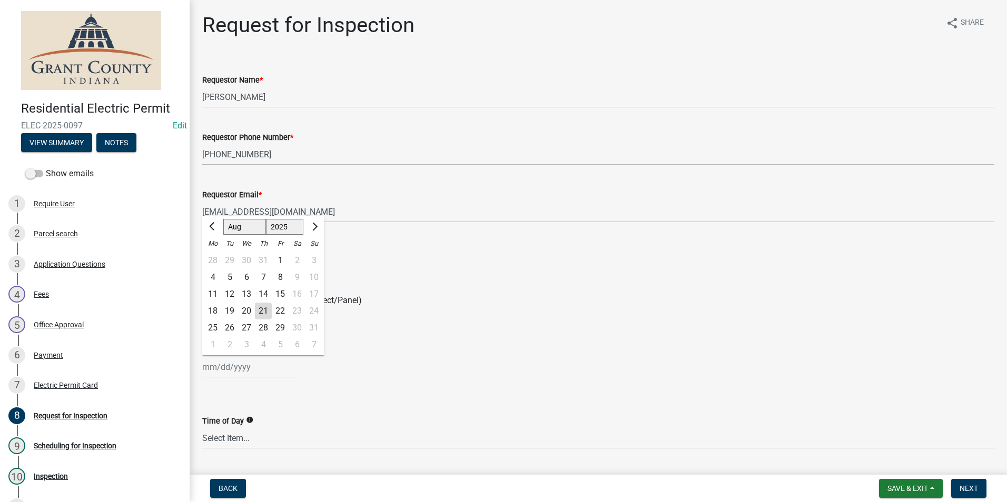
click at [275, 311] on div "22" at bounding box center [280, 311] width 17 height 17
type input "[DATE]"
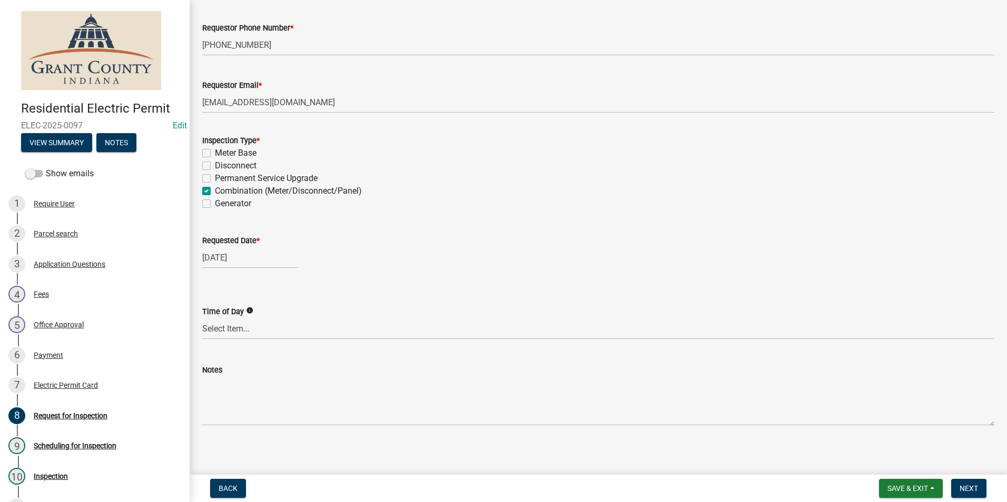
scroll to position [114, 0]
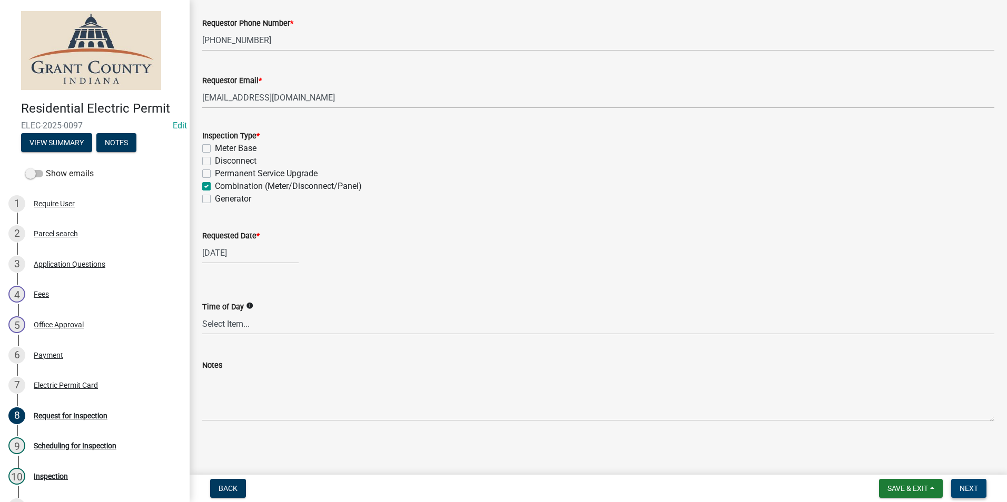
click at [974, 484] on span "Next" at bounding box center [968, 488] width 18 height 8
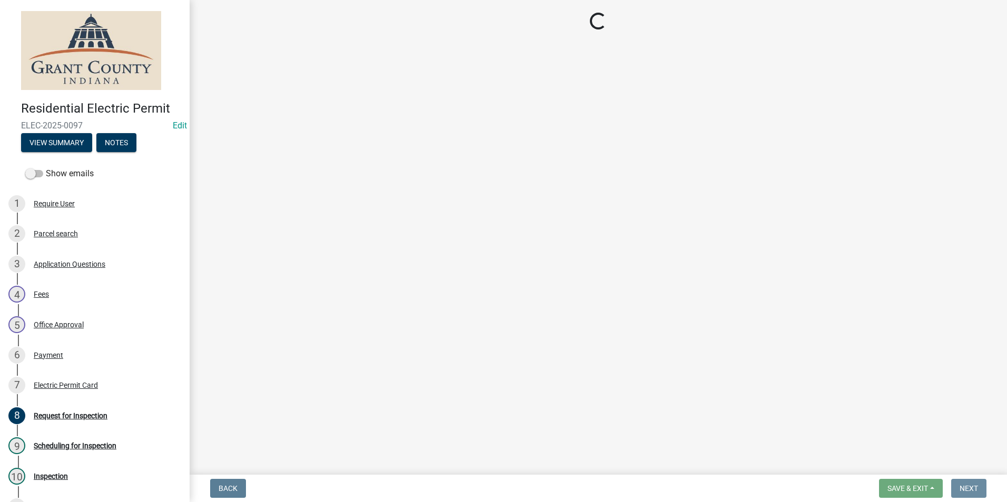
scroll to position [0, 0]
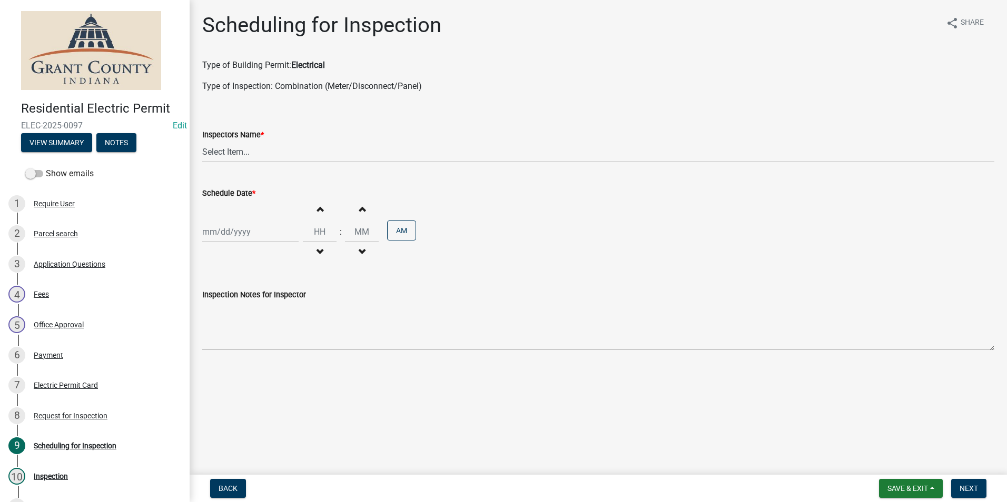
drag, startPoint x: 276, startPoint y: 182, endPoint x: 273, endPoint y: 172, distance: 9.8
click at [274, 182] on div "Schedule Date * Increment hours Decrement hours : Increment minutes Decrement m…" at bounding box center [598, 218] width 792 height 92
drag, startPoint x: 273, startPoint y: 168, endPoint x: 272, endPoint y: 155, distance: 12.7
click at [273, 167] on wm-data-entity-input "Inspectors Name * Select Item... rberryhill ([PERSON_NAME]) [PERSON_NAME] ([PER…" at bounding box center [598, 136] width 792 height 71
drag, startPoint x: 272, startPoint y: 155, endPoint x: 269, endPoint y: 163, distance: 8.2
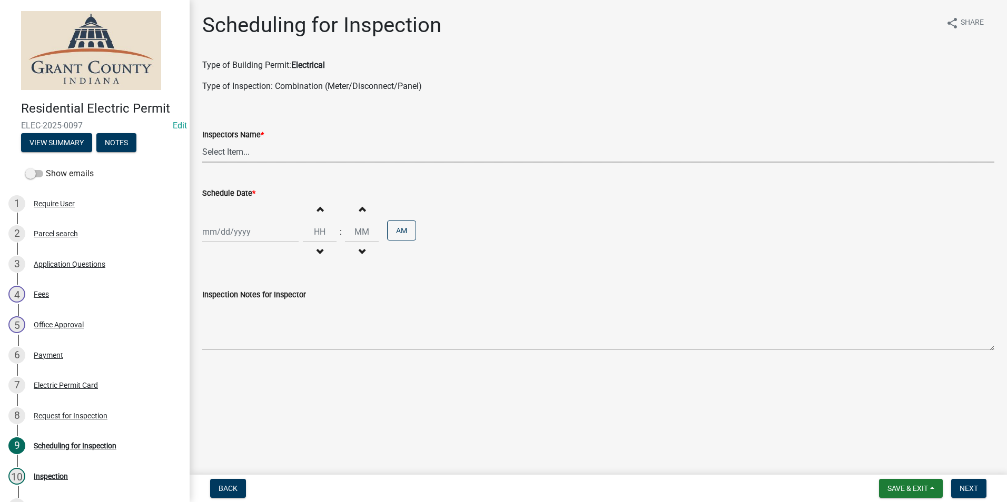
click at [272, 158] on select "Select Item... rberryhill ([PERSON_NAME]) [PERSON_NAME] ([PERSON_NAME]) BBenefi…" at bounding box center [598, 152] width 792 height 22
select select "d7f9a44a-d2ea-4d3c-83b3-1aa71c950bd5"
click at [202, 141] on select "Select Item... rberryhill ([PERSON_NAME]) [PERSON_NAME] ([PERSON_NAME]) BBenefi…" at bounding box center [598, 152] width 792 height 22
click at [239, 230] on div at bounding box center [250, 232] width 96 height 22
select select "8"
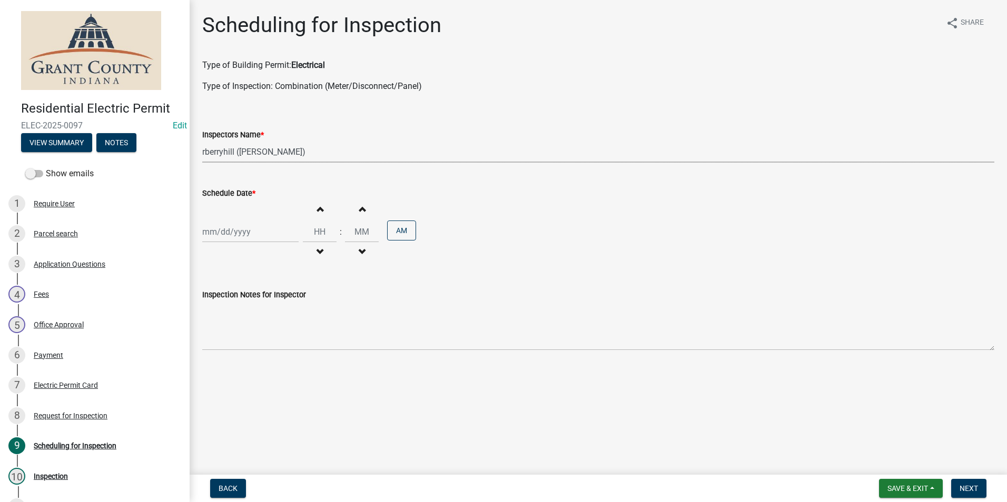
select select "2025"
click at [277, 339] on div "22" at bounding box center [280, 338] width 17 height 17
type input "[DATE]"
click at [980, 494] on button "Next" at bounding box center [968, 488] width 35 height 19
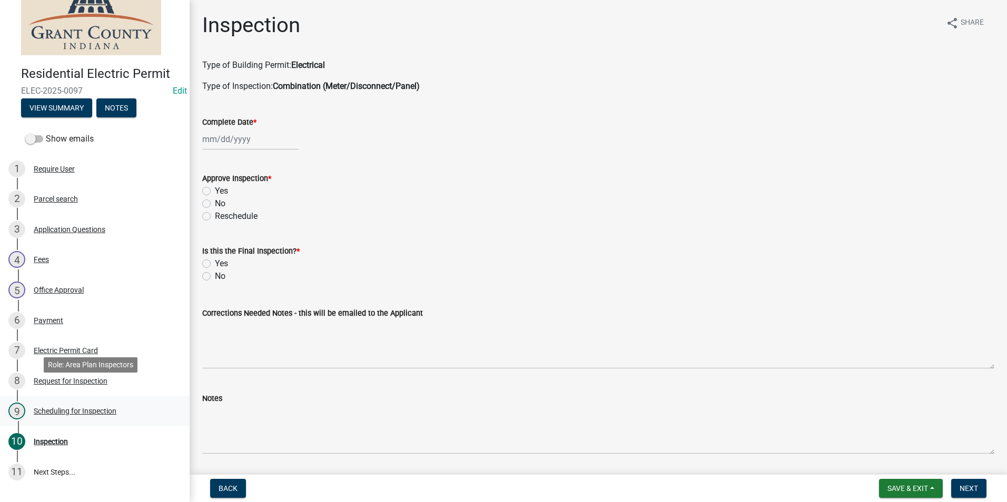
scroll to position [53, 0]
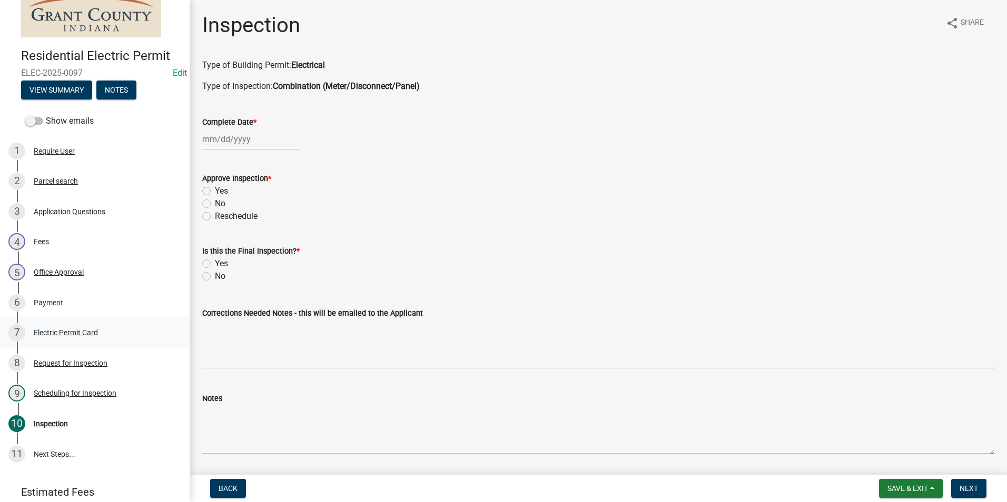
click at [84, 339] on div "7 Electric Permit Card" at bounding box center [90, 332] width 164 height 17
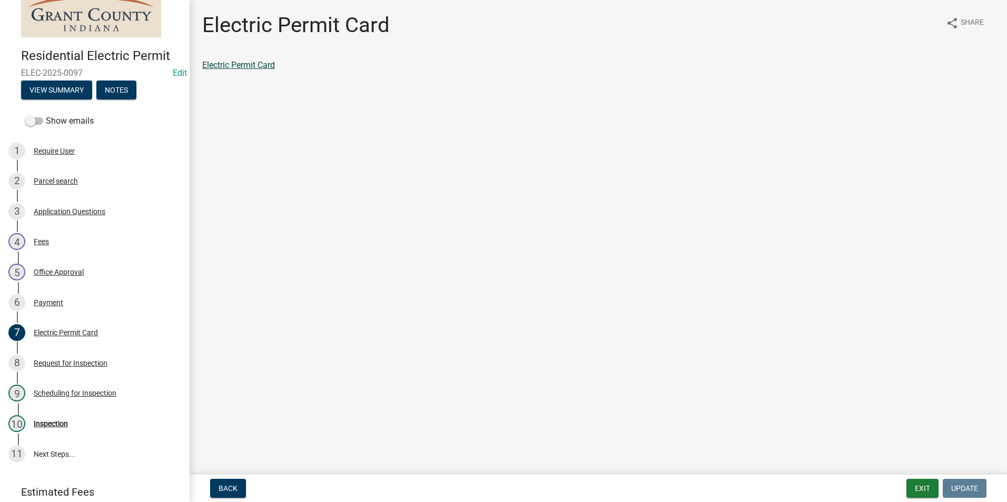
click at [229, 69] on link "Electric Permit Card" at bounding box center [238, 65] width 73 height 10
click at [77, 412] on link "10 Inspection" at bounding box center [95, 424] width 190 height 31
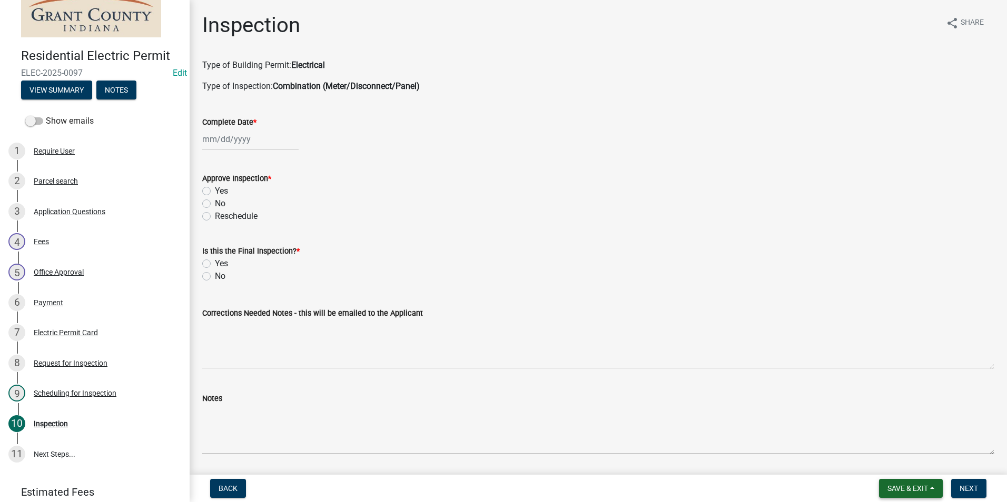
click at [920, 493] on span "Save & Exit" at bounding box center [907, 488] width 41 height 8
click at [916, 470] on button "Save & Exit" at bounding box center [900, 461] width 84 height 25
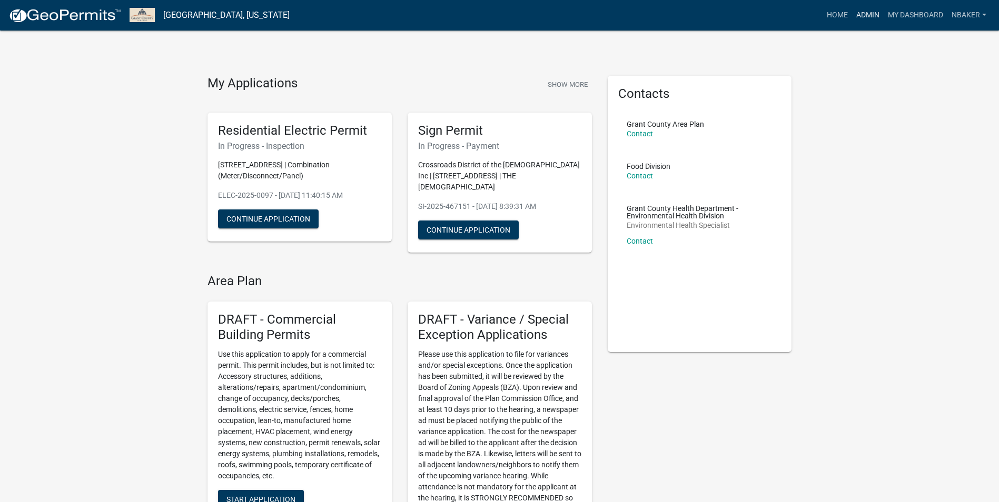
click at [856, 8] on link "Admin" at bounding box center [868, 15] width 32 height 20
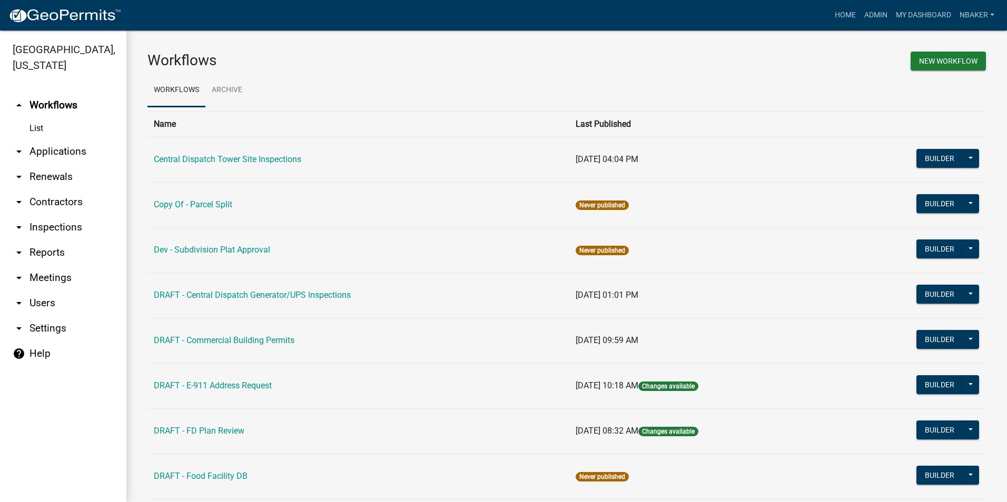
click at [51, 190] on link "arrow_drop_down Contractors" at bounding box center [63, 202] width 126 height 25
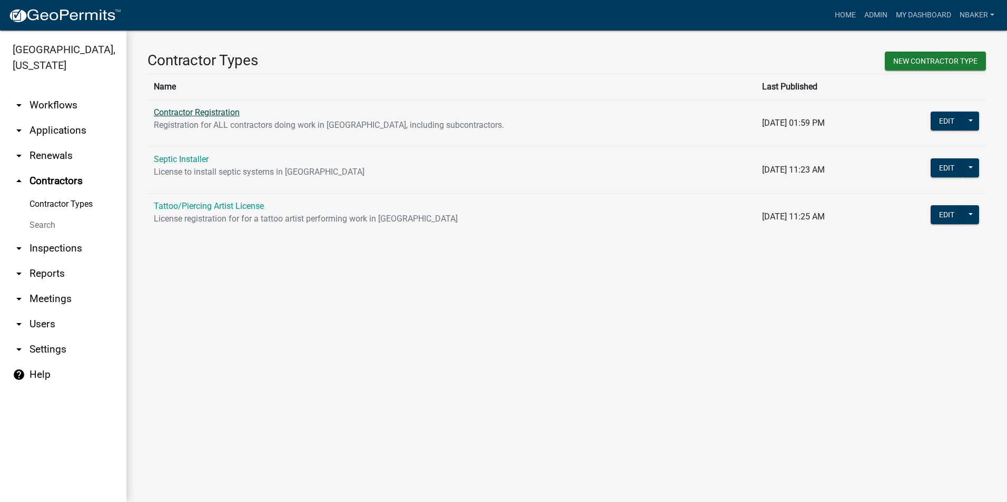
click at [231, 111] on link "Contractor Registration" at bounding box center [197, 112] width 86 height 10
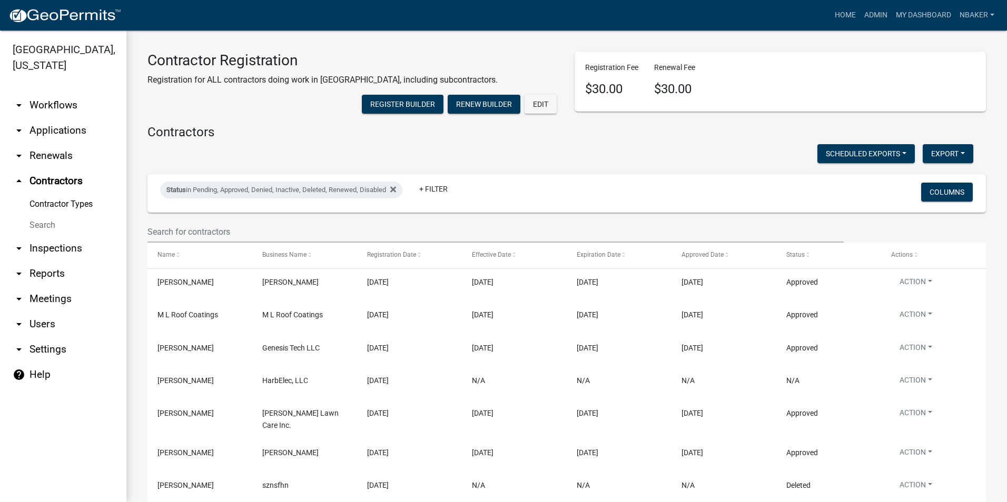
click at [240, 238] on wm-filter-builder "Status in Pending, Approved, Denied, Inactive, Deleted, Renewed, Disabled + Fil…" at bounding box center [566, 208] width 838 height 68
click at [244, 243] on input "text" at bounding box center [495, 232] width 696 height 22
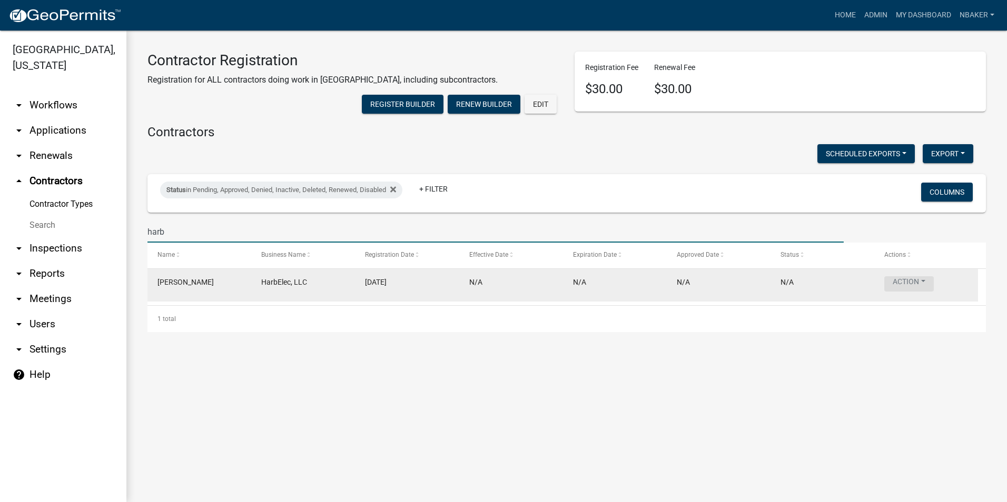
type input "harb"
click at [921, 292] on button "Action" at bounding box center [908, 283] width 49 height 15
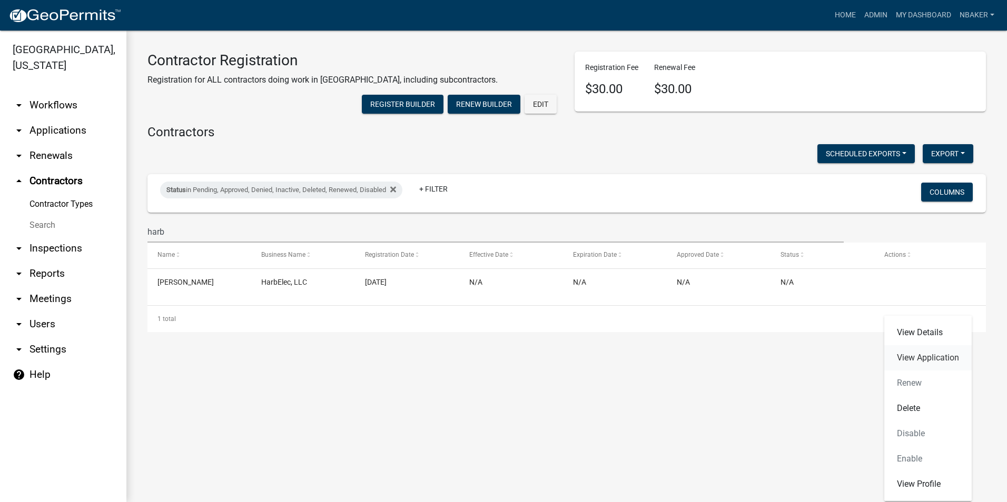
click at [933, 354] on link "View Application" at bounding box center [927, 357] width 87 height 25
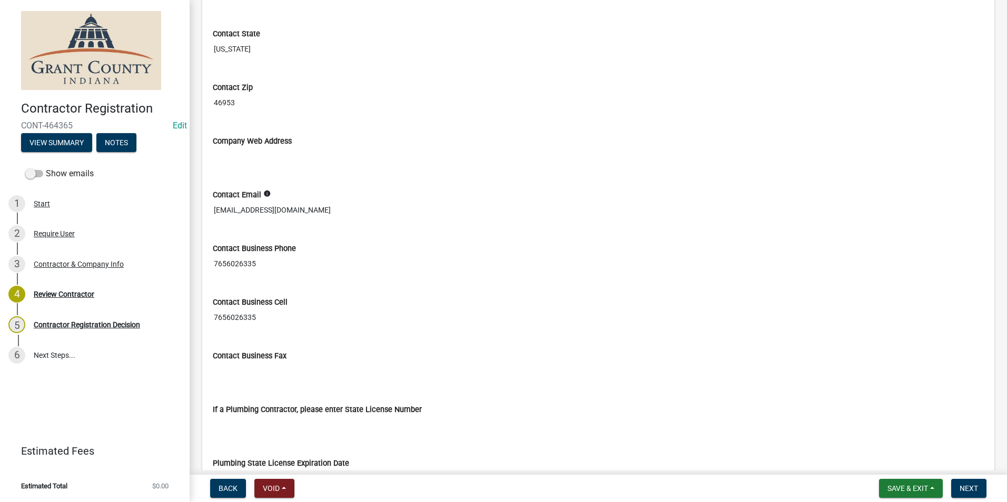
scroll to position [718, 0]
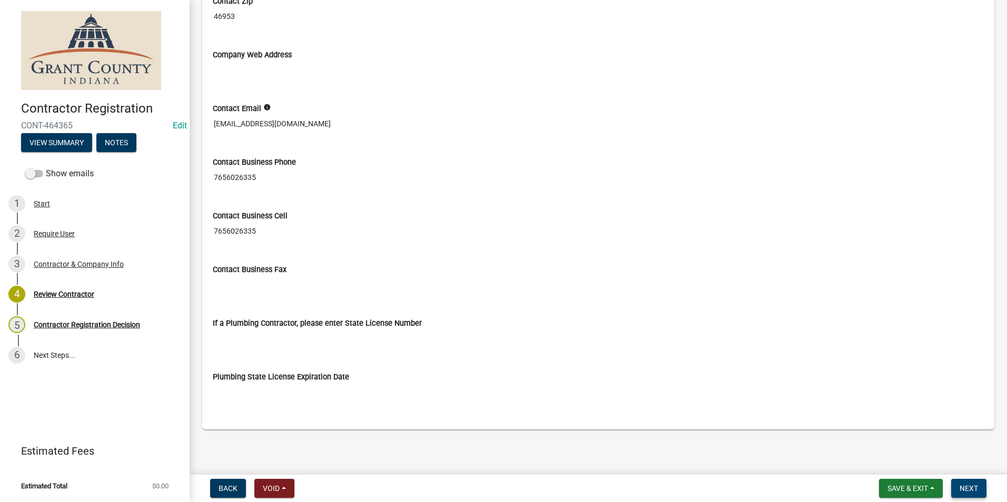
click at [968, 484] on span "Next" at bounding box center [968, 488] width 18 height 8
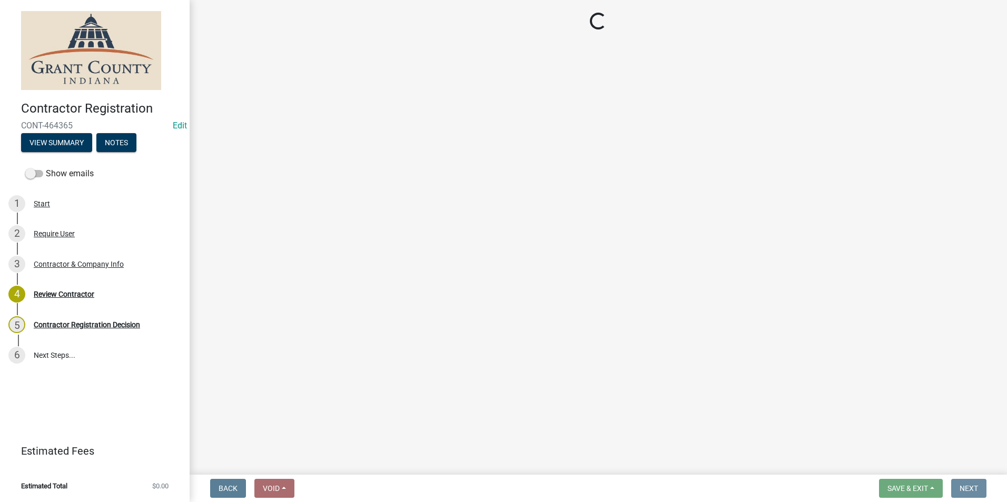
scroll to position [0, 0]
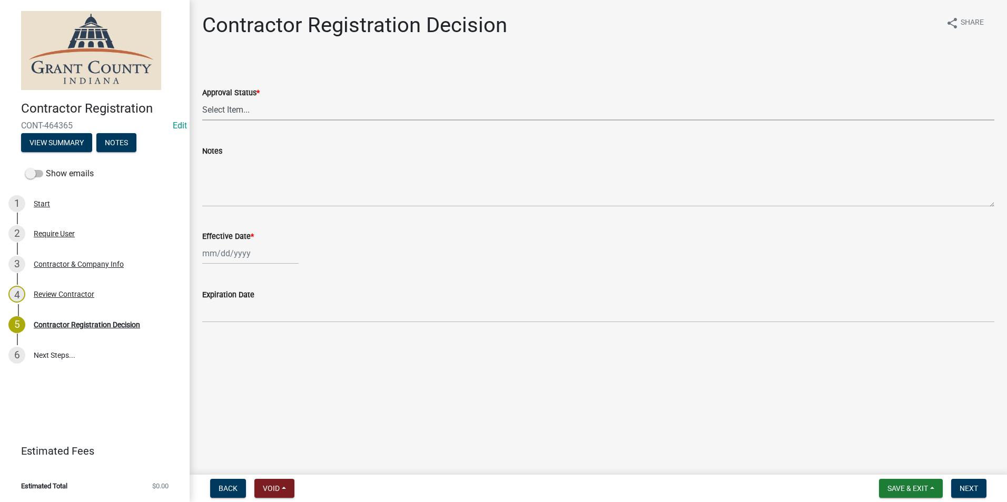
drag, startPoint x: 360, startPoint y: 114, endPoint x: 349, endPoint y: 122, distance: 13.3
click at [360, 114] on select "Select Item... Approved Denied" at bounding box center [598, 110] width 792 height 22
click at [202, 99] on select "Select Item... Approved Denied" at bounding box center [598, 110] width 792 height 22
select select "4b86b809-39dd-4c68-9f3d-fdb3e7050482"
click at [251, 263] on div at bounding box center [250, 254] width 96 height 22
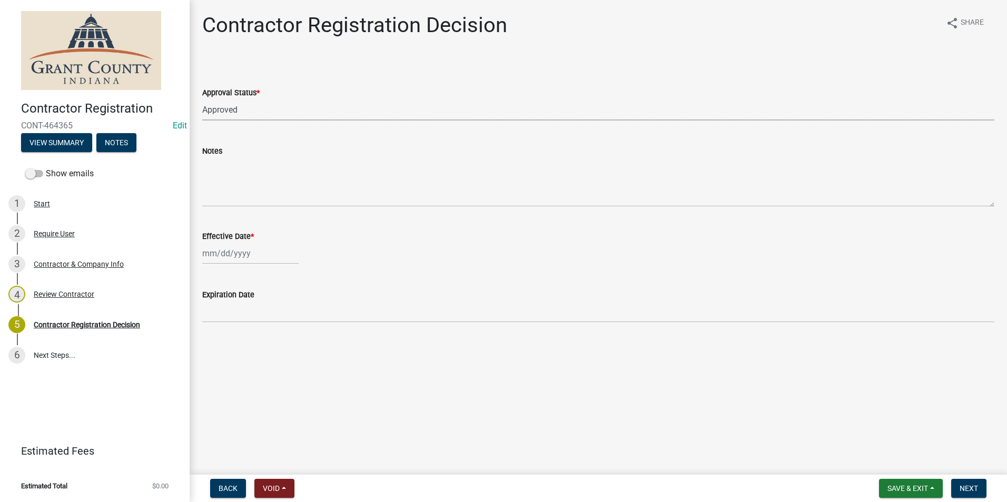
select select "8"
select select "2025"
click at [263, 360] on div "21" at bounding box center [263, 360] width 17 height 17
type input "[DATE]"
click at [968, 484] on span "Next" at bounding box center [968, 488] width 18 height 8
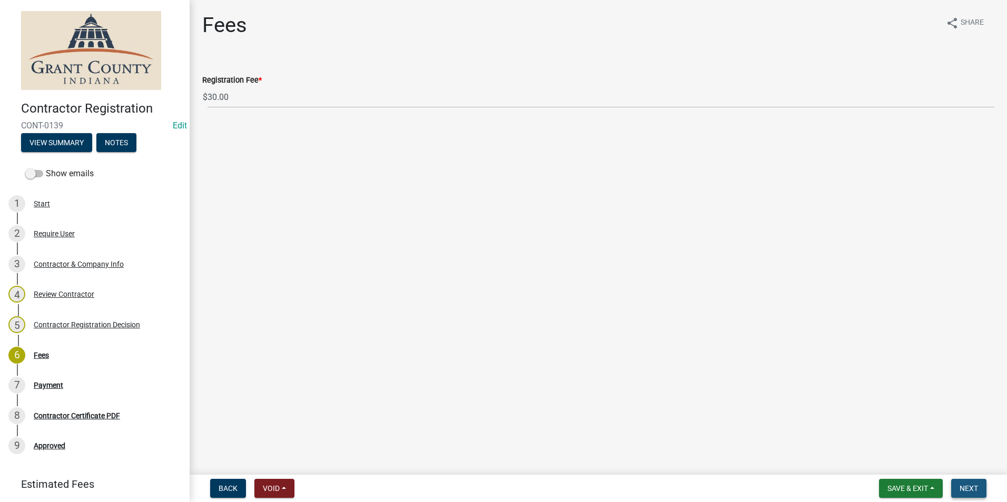
click at [984, 489] on button "Next" at bounding box center [968, 488] width 35 height 19
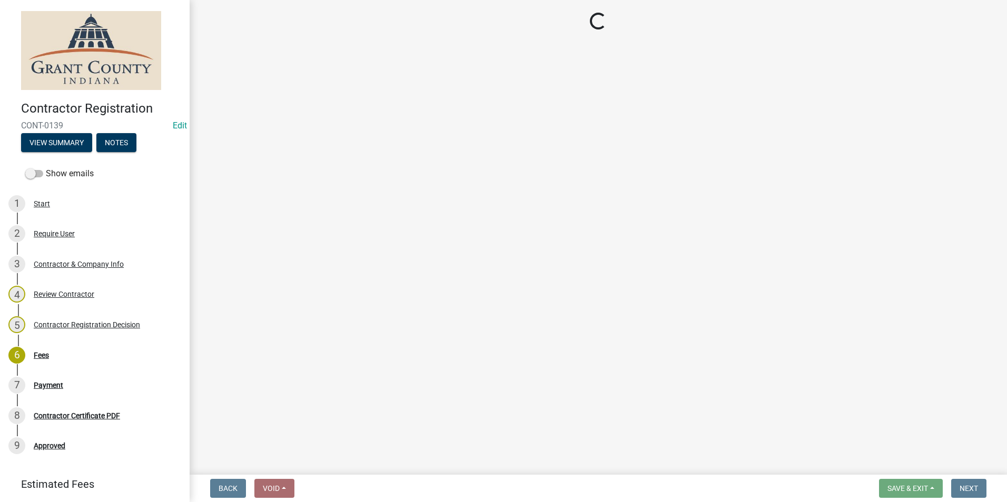
select select "3: 3"
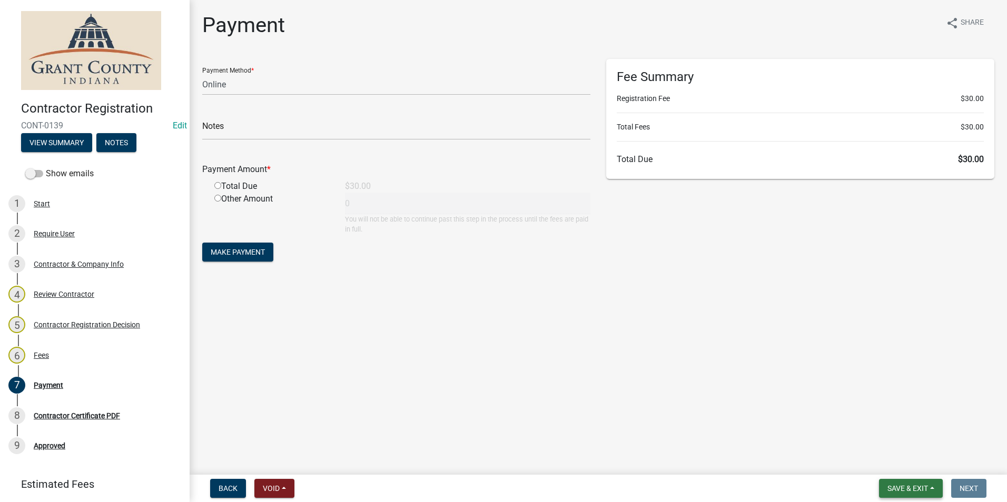
click at [914, 484] on span "Save & Exit" at bounding box center [907, 488] width 41 height 8
click at [905, 468] on button "Save & Exit" at bounding box center [900, 461] width 84 height 25
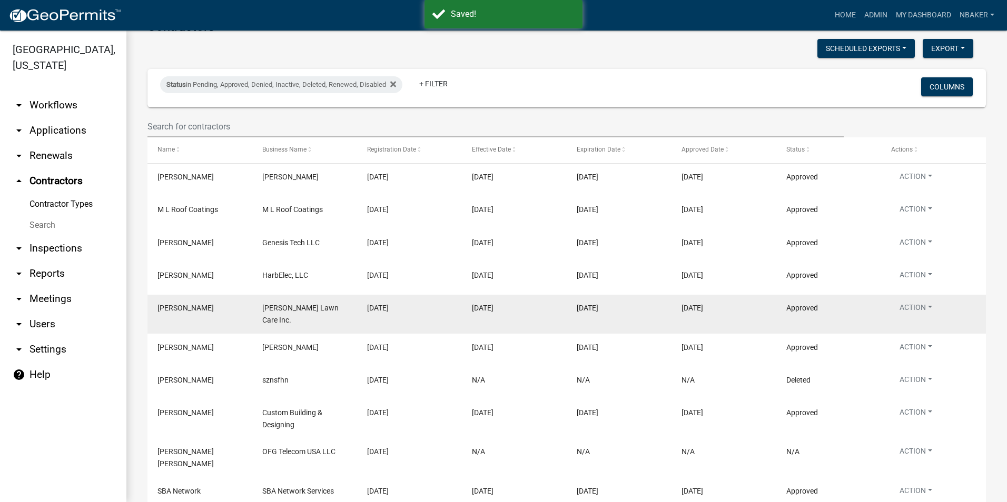
scroll to position [158, 0]
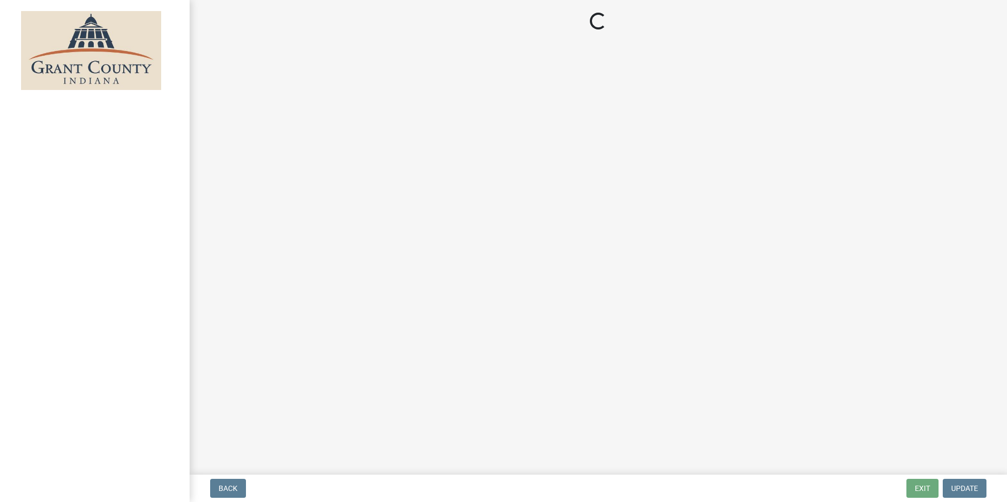
select select "3: 3"
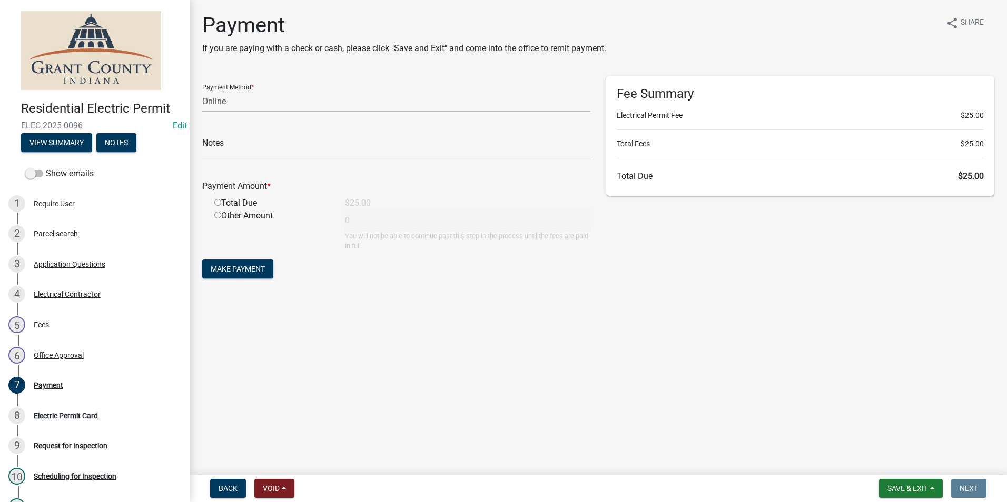
click at [910, 498] on nav "Back Void Withdraw Lock Expire Void Save & Exit Save Save & Exit Next" at bounding box center [598, 488] width 817 height 27
click at [904, 485] on span "Save & Exit" at bounding box center [907, 488] width 41 height 8
click at [898, 468] on button "Save & Exit" at bounding box center [900, 461] width 84 height 25
